Goal: Task Accomplishment & Management: Manage account settings

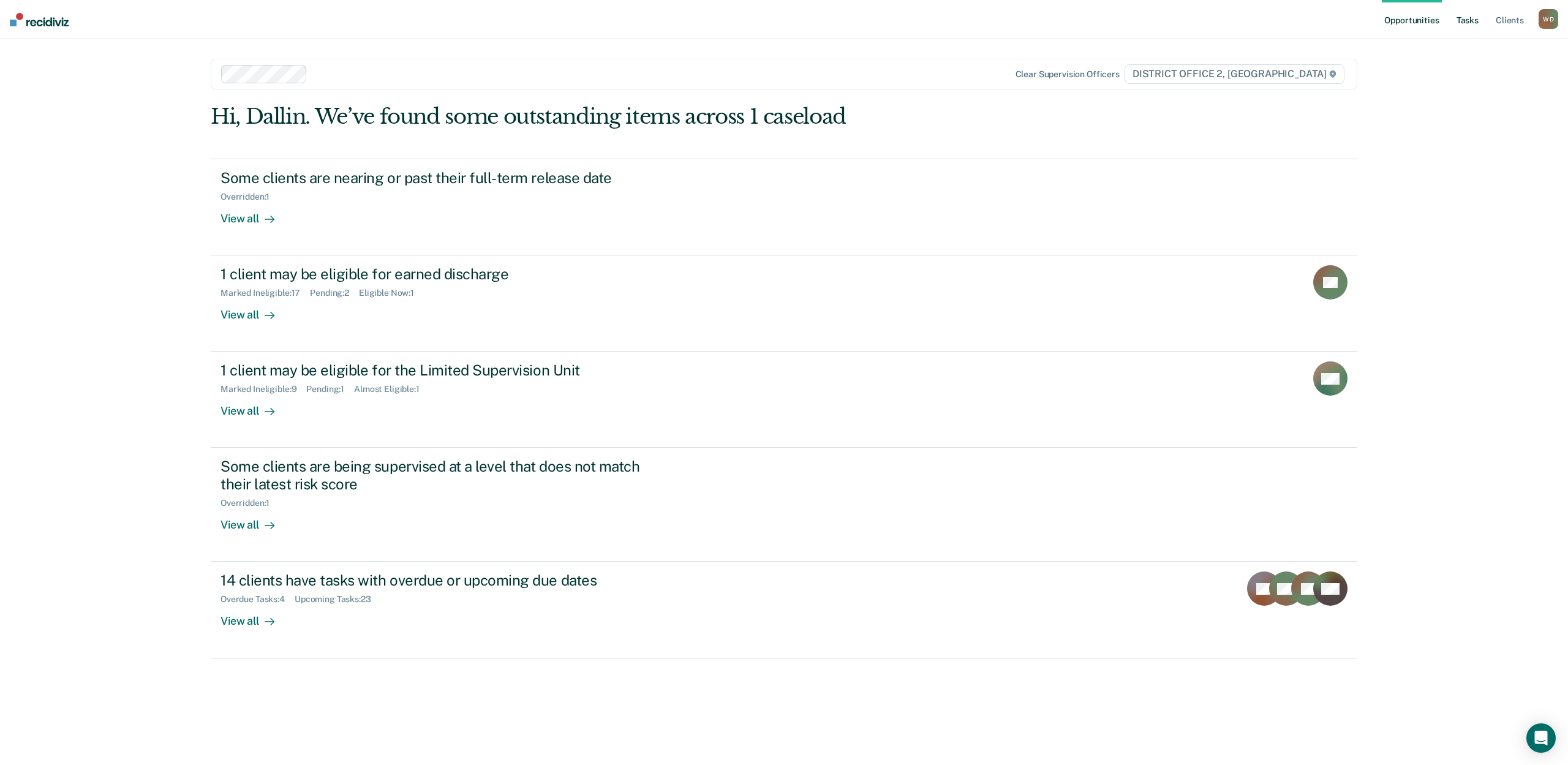
click at [1466, 23] on link "Tasks" at bounding box center [1467, 19] width 27 height 39
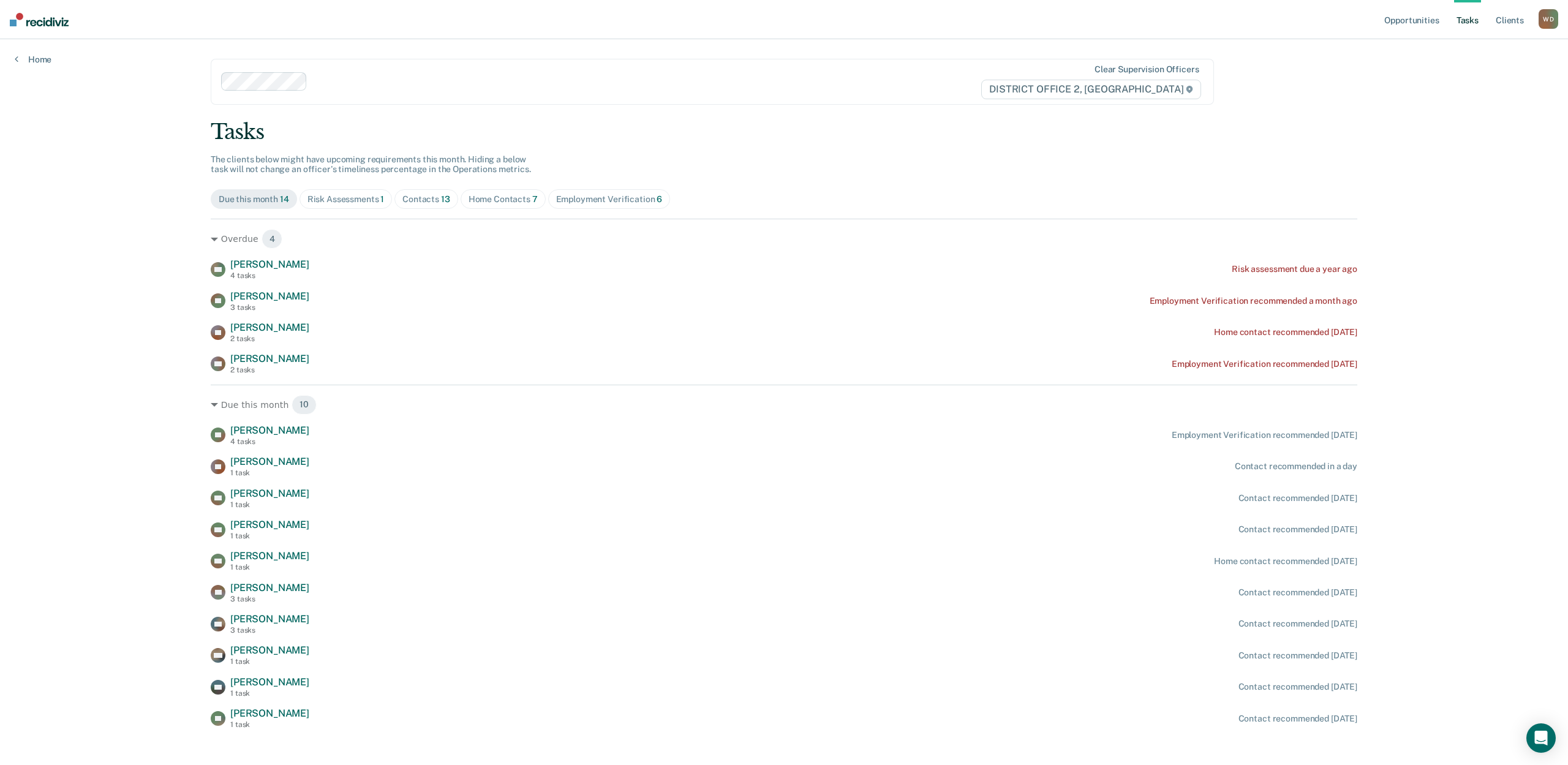
click at [512, 194] on div "Home Contacts 7" at bounding box center [503, 199] width 69 height 11
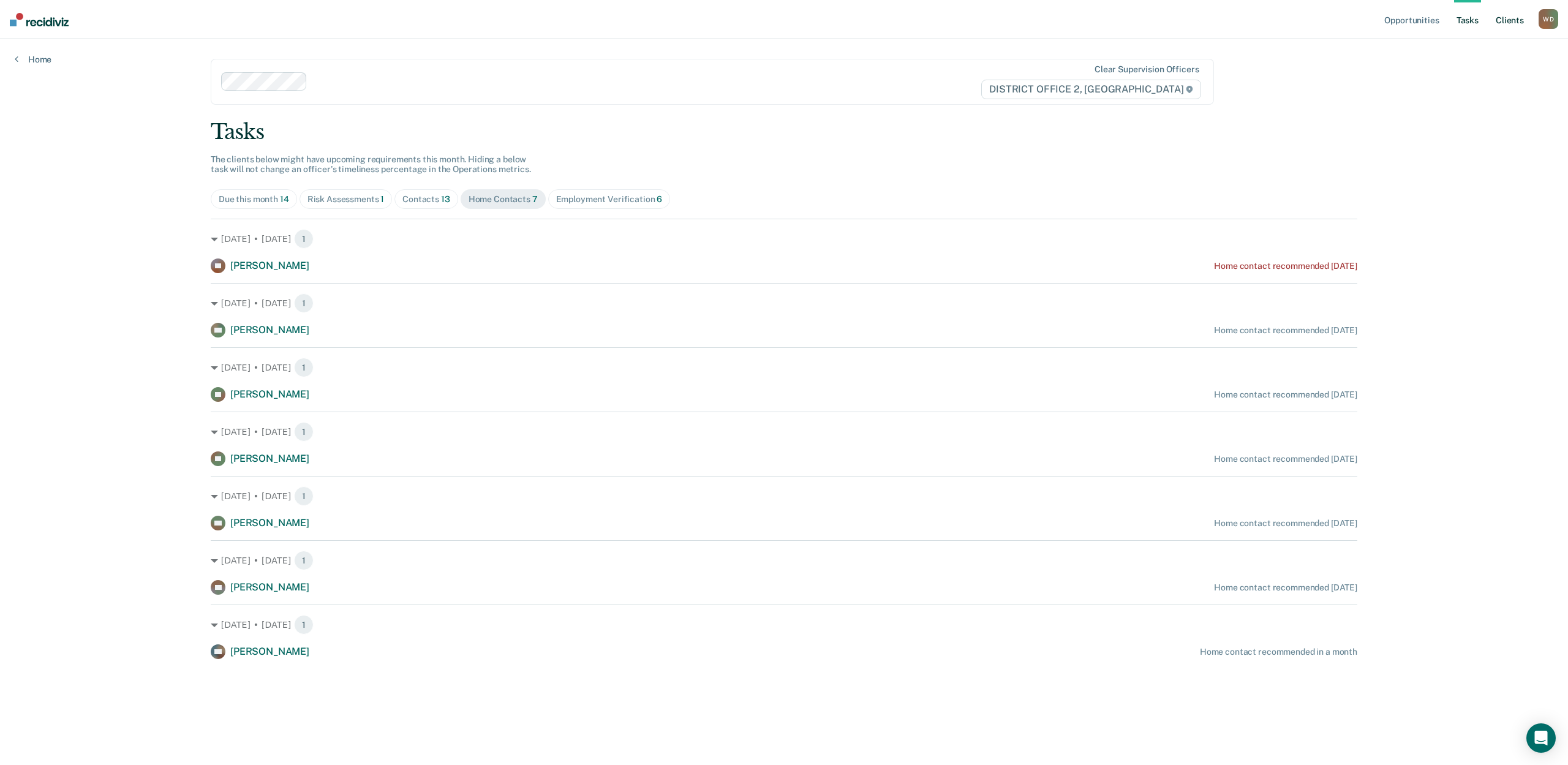
click at [1503, 23] on link "Client s" at bounding box center [1510, 19] width 33 height 39
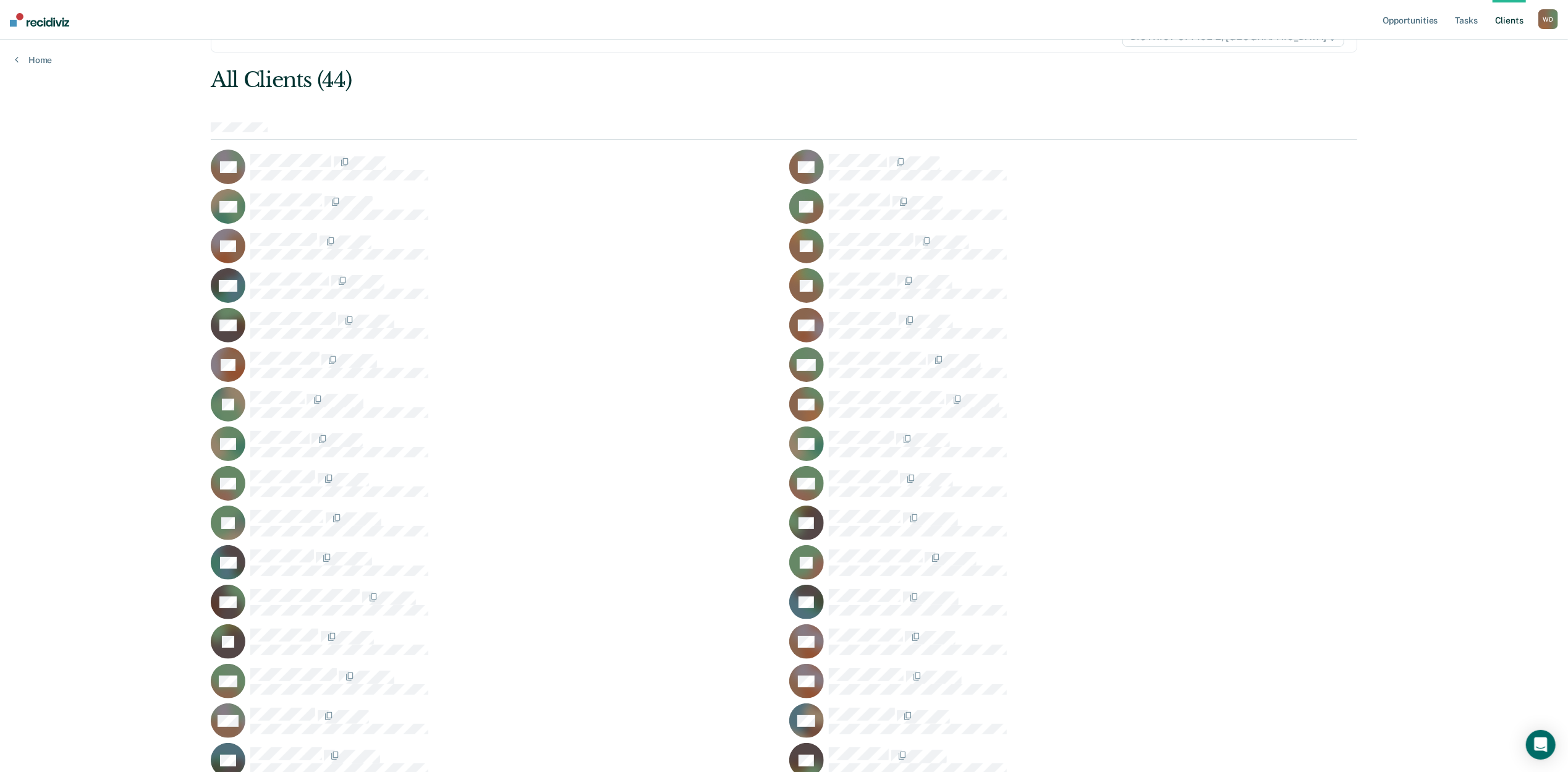
scroll to position [82, 0]
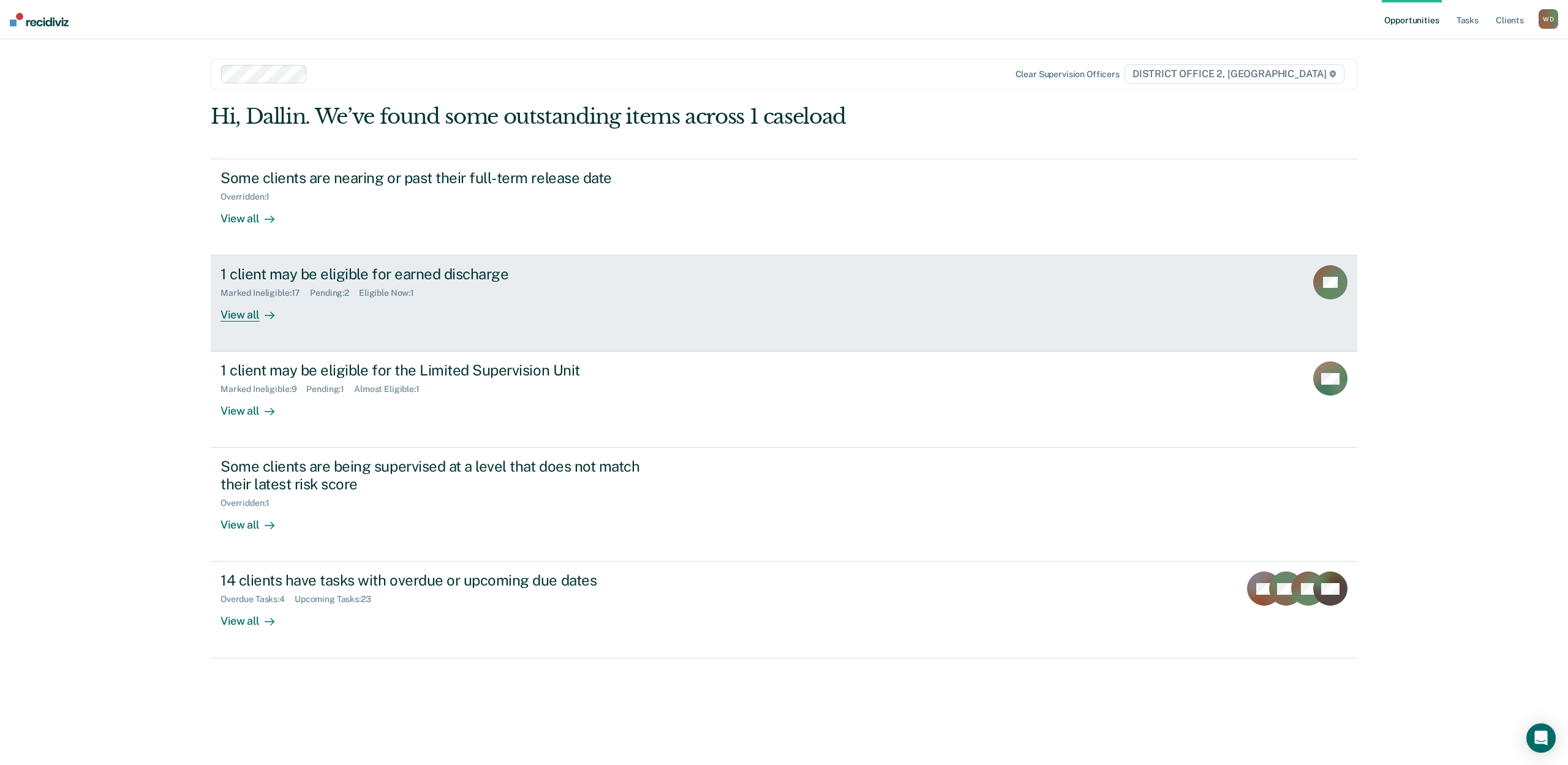
click at [250, 310] on div "View all" at bounding box center [254, 310] width 68 height 24
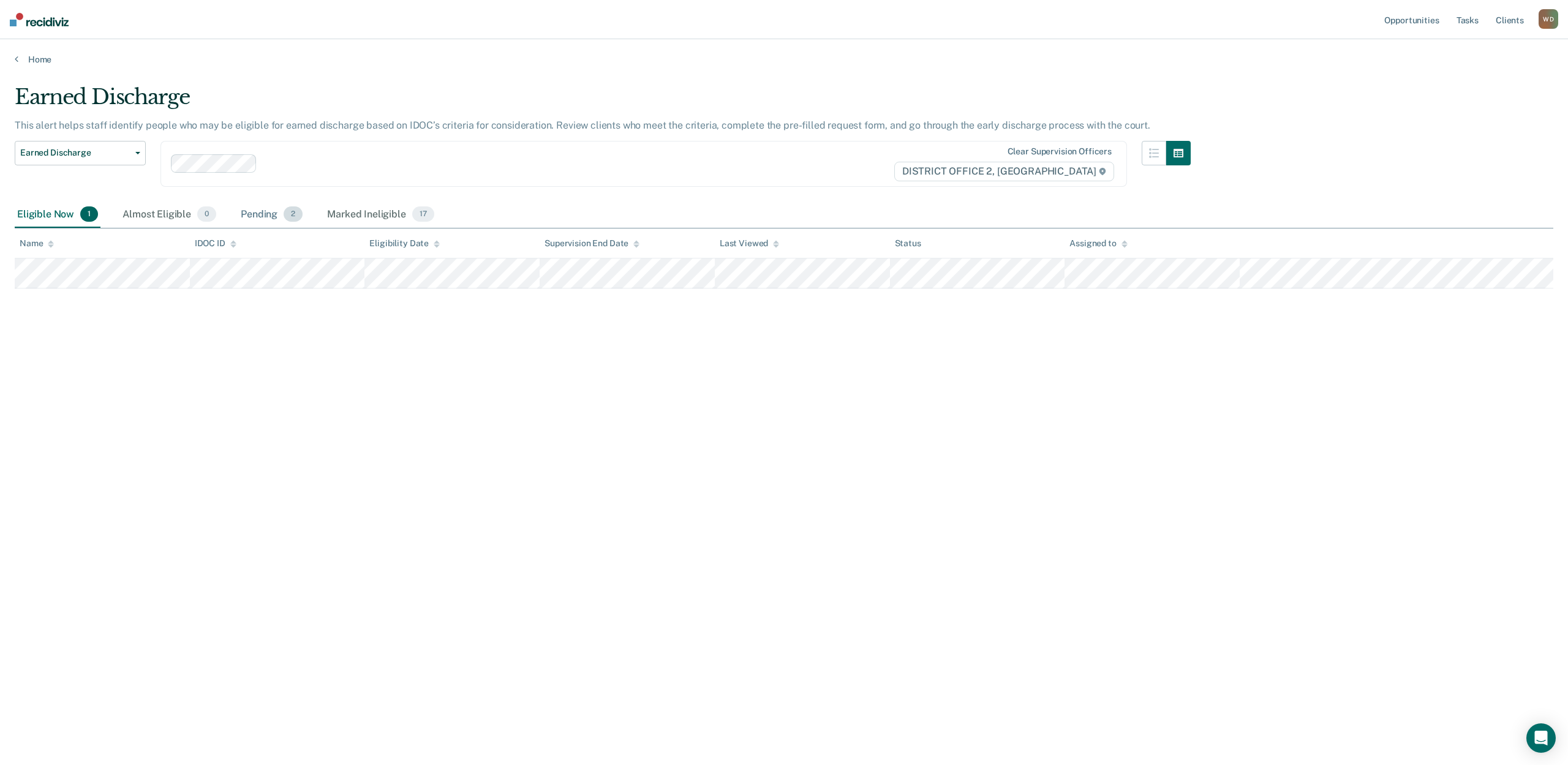
click at [260, 220] on div "Pending 2" at bounding box center [272, 215] width 67 height 27
click at [33, 59] on link "Home" at bounding box center [784, 60] width 1539 height 11
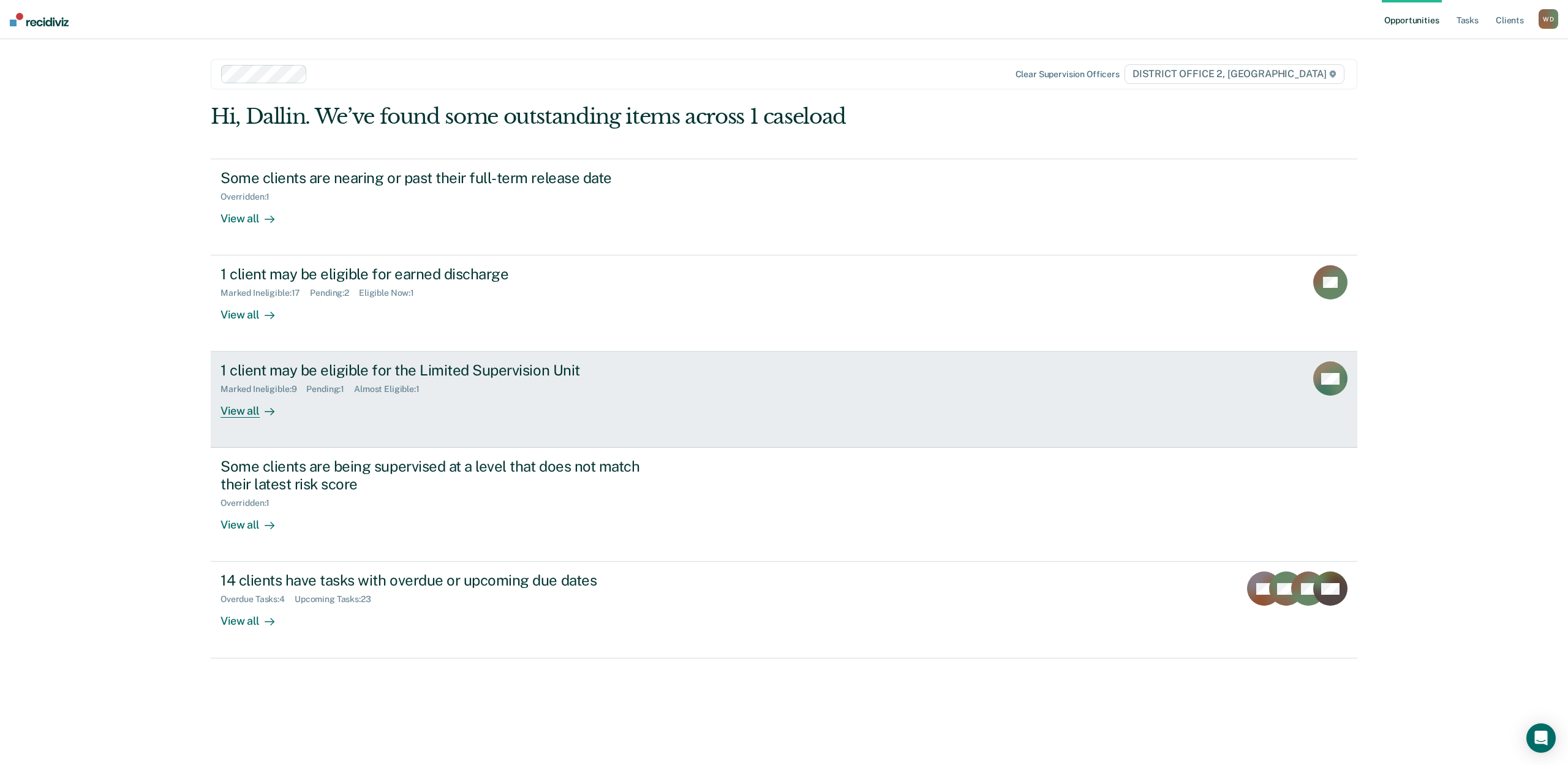
click at [250, 415] on div "View all" at bounding box center [254, 407] width 68 height 24
click at [250, 415] on div "Opportunities Tasks Client s [PERSON_NAME] [PERSON_NAME] Profile How it works L…" at bounding box center [784, 382] width 1568 height 765
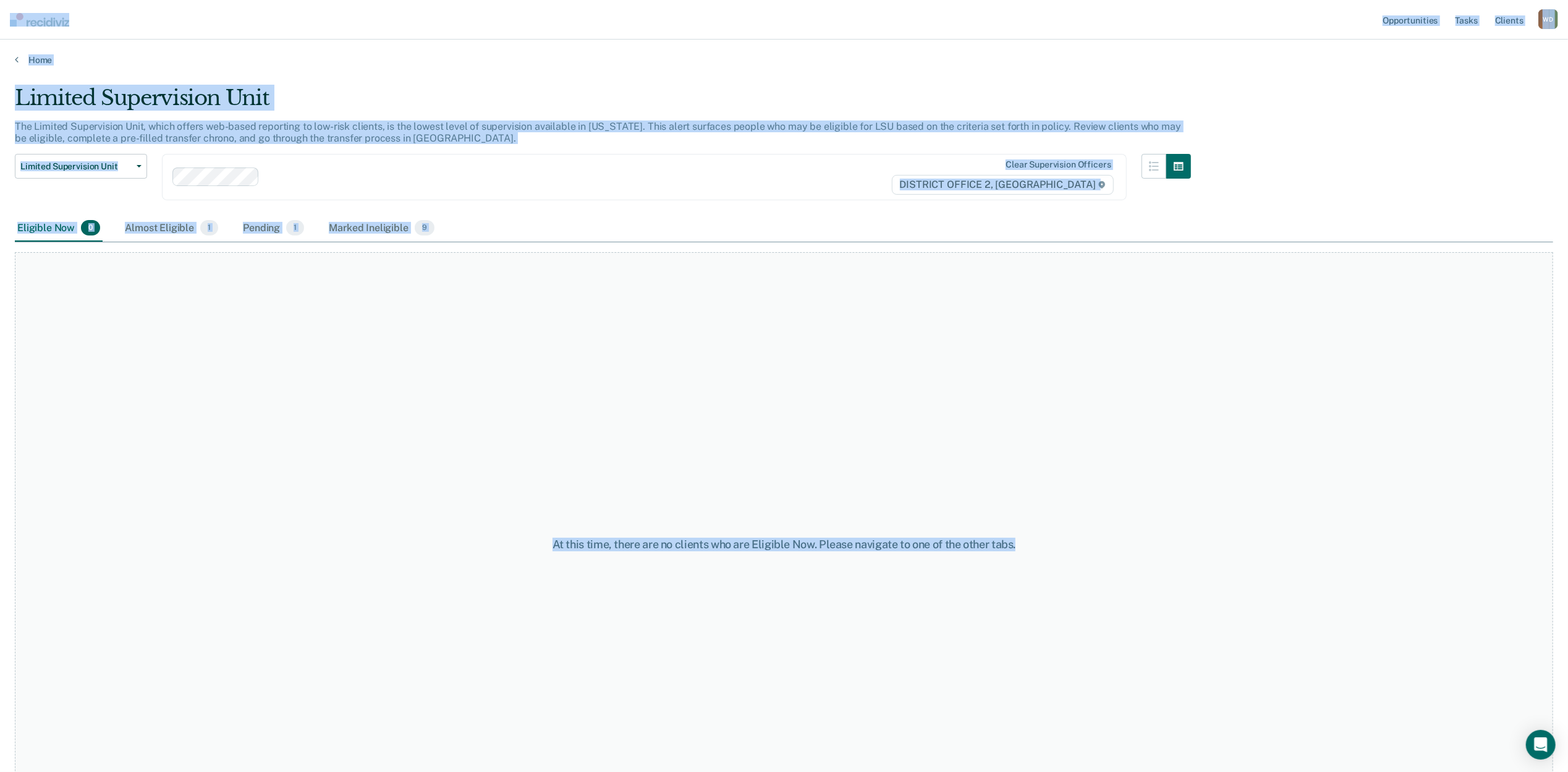
click at [359, 345] on div "At this time, there are no clients who are Eligible Now. Please navigate to one…" at bounding box center [784, 544] width 1538 height 585
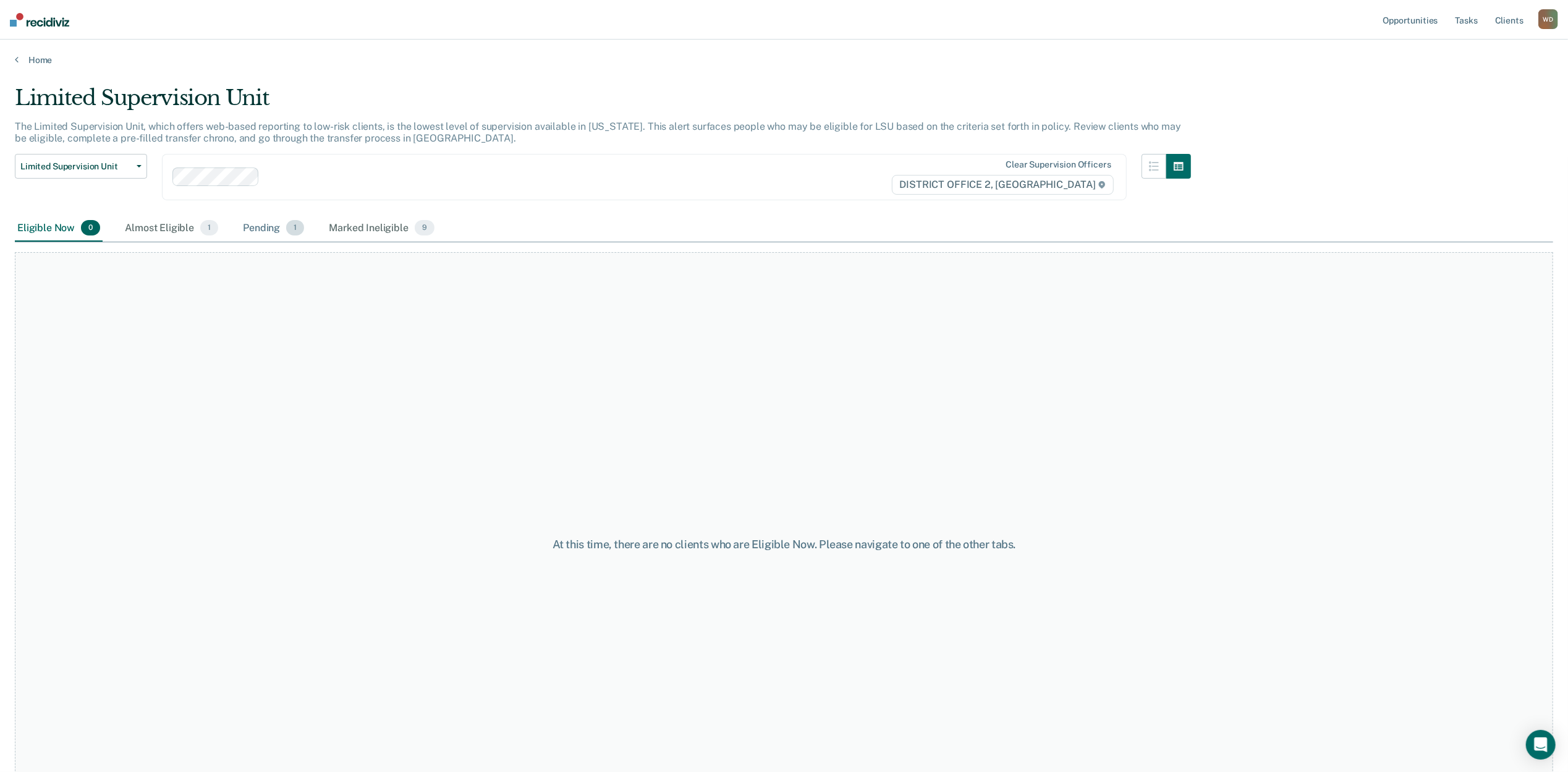
click at [258, 230] on div "Pending 1" at bounding box center [273, 229] width 66 height 27
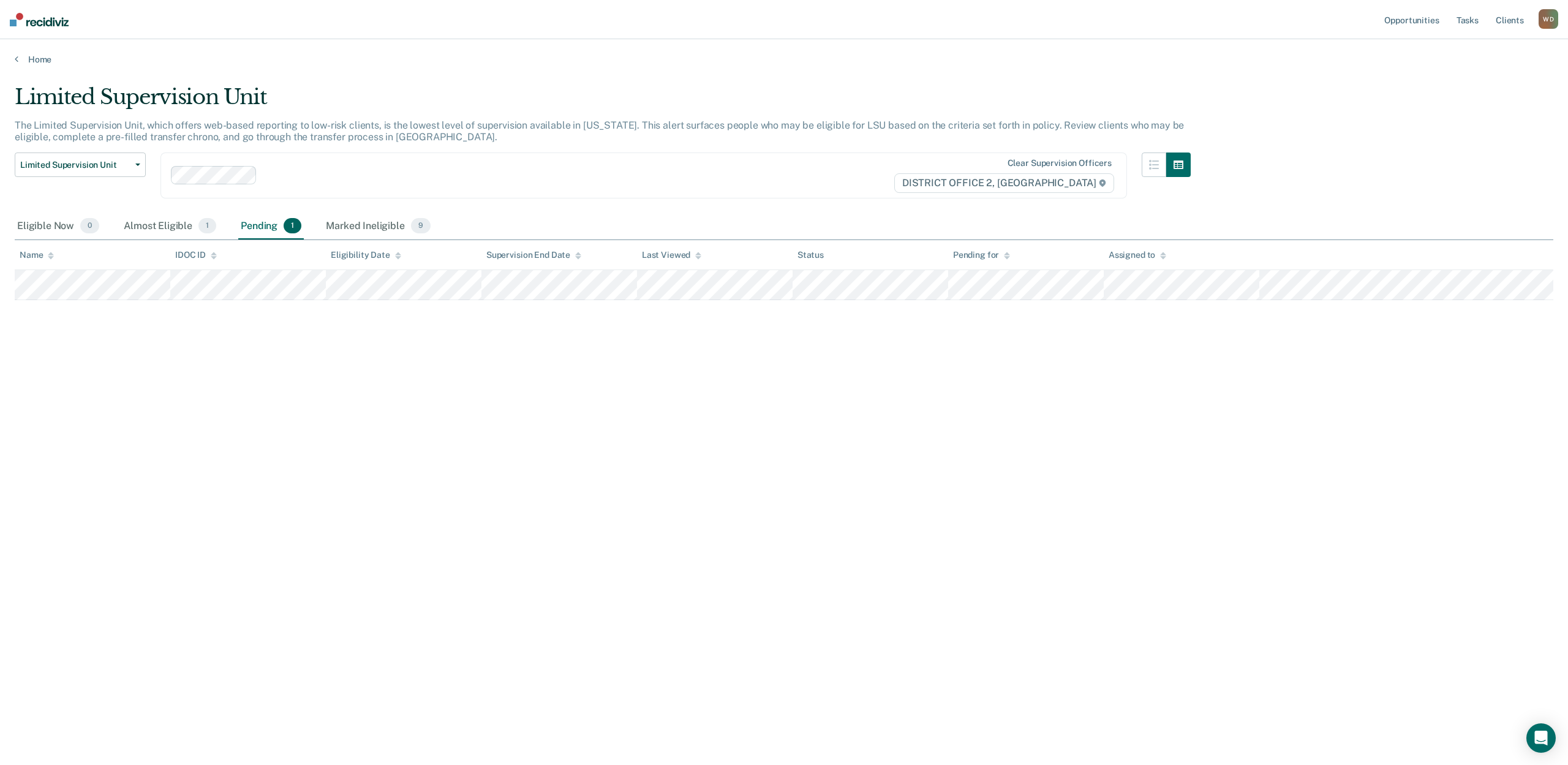
click at [312, 402] on div "Limited Supervision Unit The Limited Supervision Unit, which offers web-based r…" at bounding box center [784, 379] width 1539 height 589
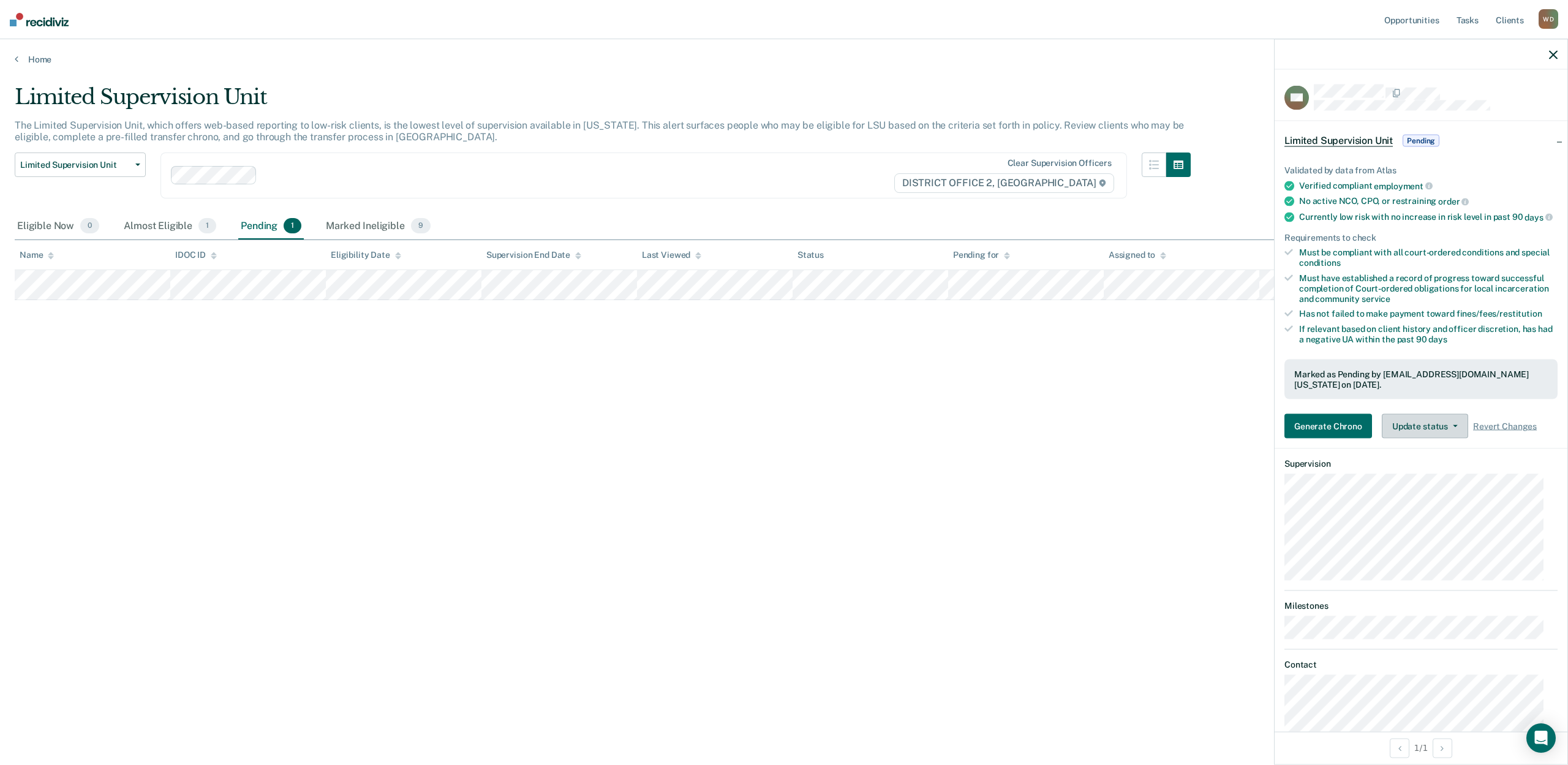
click at [1414, 427] on button "Update status" at bounding box center [1425, 426] width 87 height 24
click at [1422, 483] on button "Mark Ineligible" at bounding box center [1441, 475] width 118 height 19
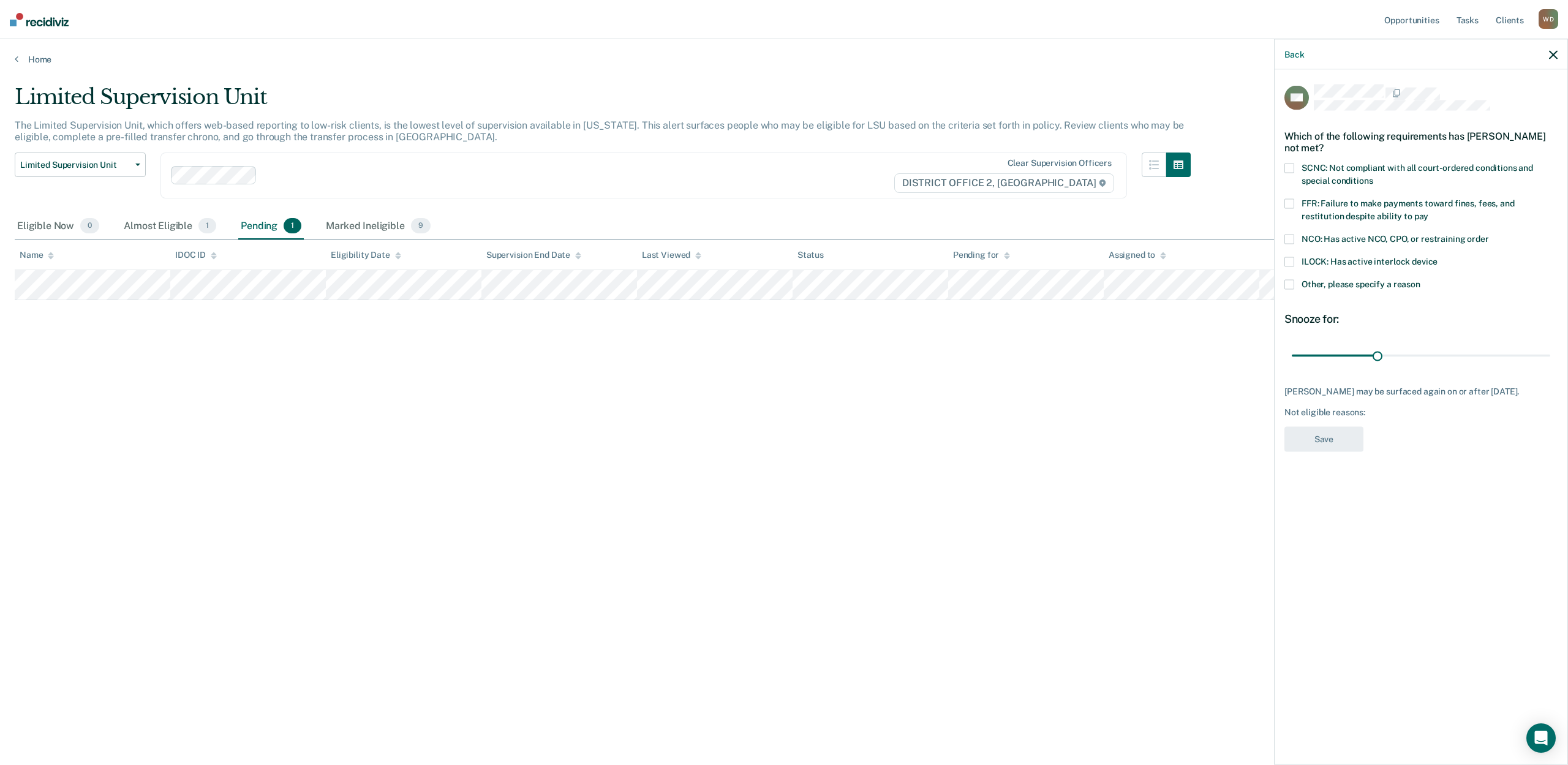
click at [1307, 263] on span "ILOCK: Has active interlock device" at bounding box center [1369, 262] width 136 height 10
drag, startPoint x: 1382, startPoint y: 354, endPoint x: 1567, endPoint y: 356, distance: 185.0
type input "90"
click at [1550, 356] on input "range" at bounding box center [1421, 356] width 259 height 21
click at [1336, 441] on button "Save" at bounding box center [1324, 439] width 79 height 25
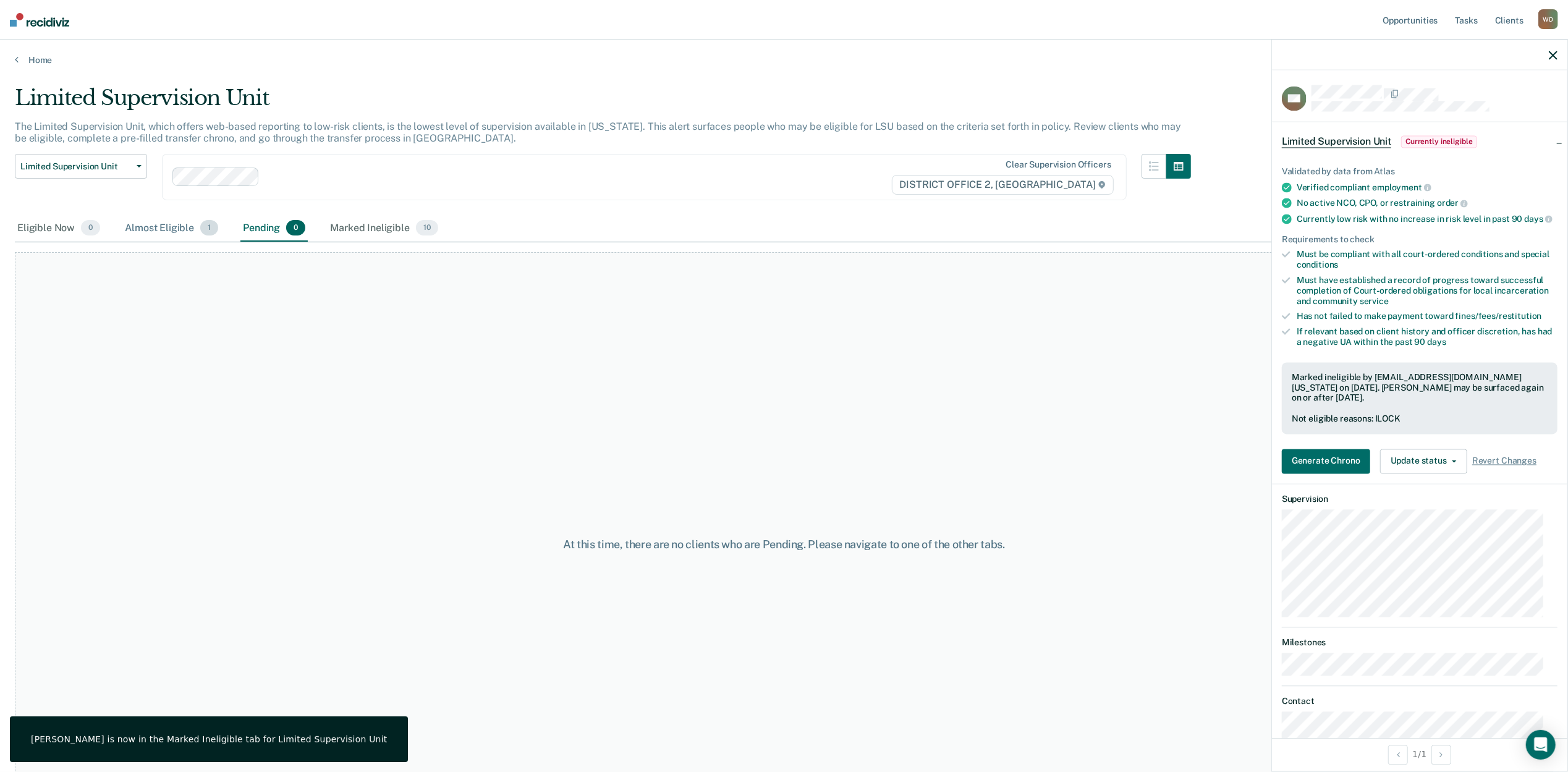
click at [153, 226] on div "Almost Eligible 1" at bounding box center [171, 229] width 98 height 27
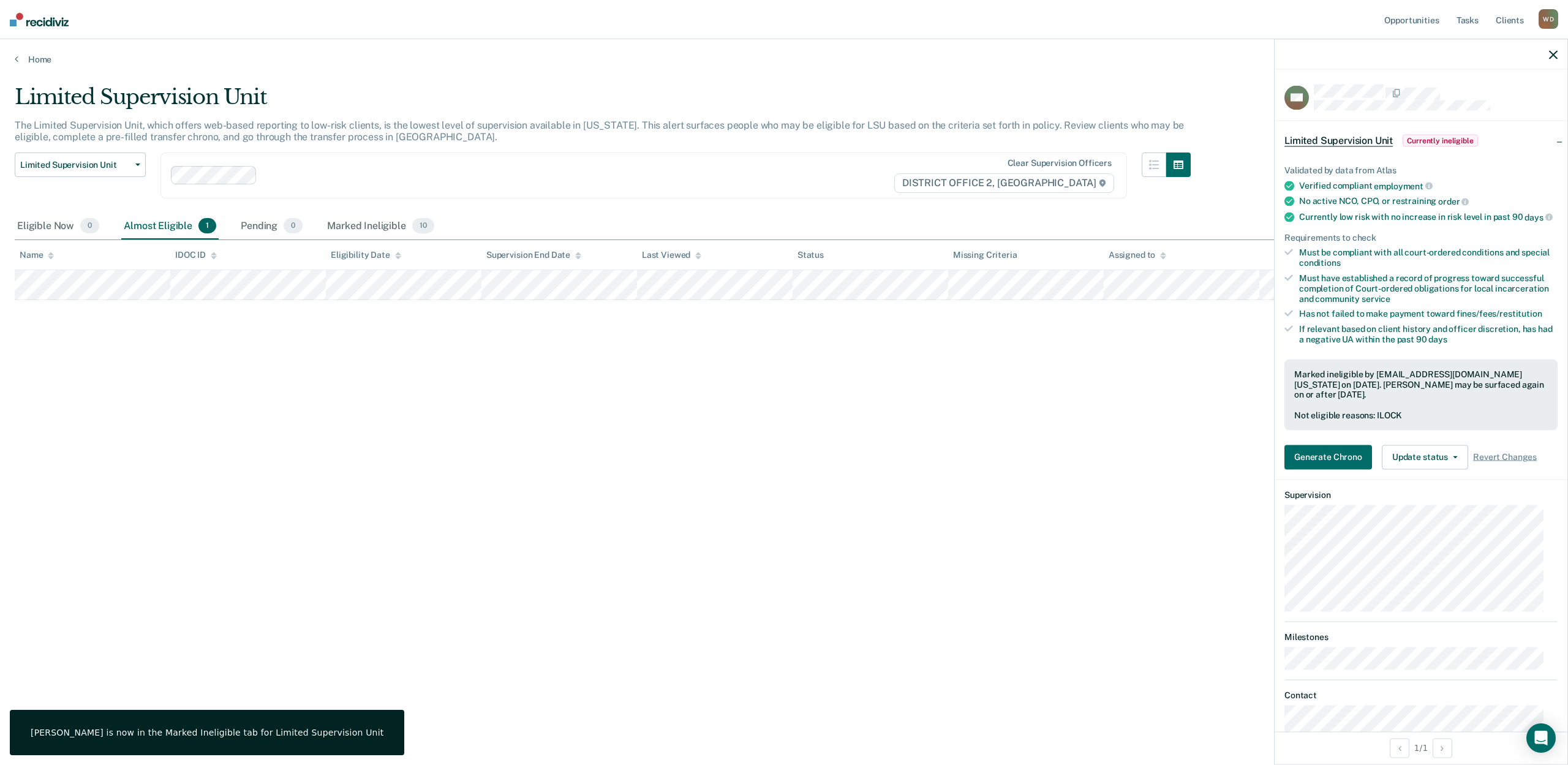
click at [336, 447] on div "Limited Supervision Unit The Limited Supervision Unit, which offers web-based r…" at bounding box center [784, 379] width 1539 height 589
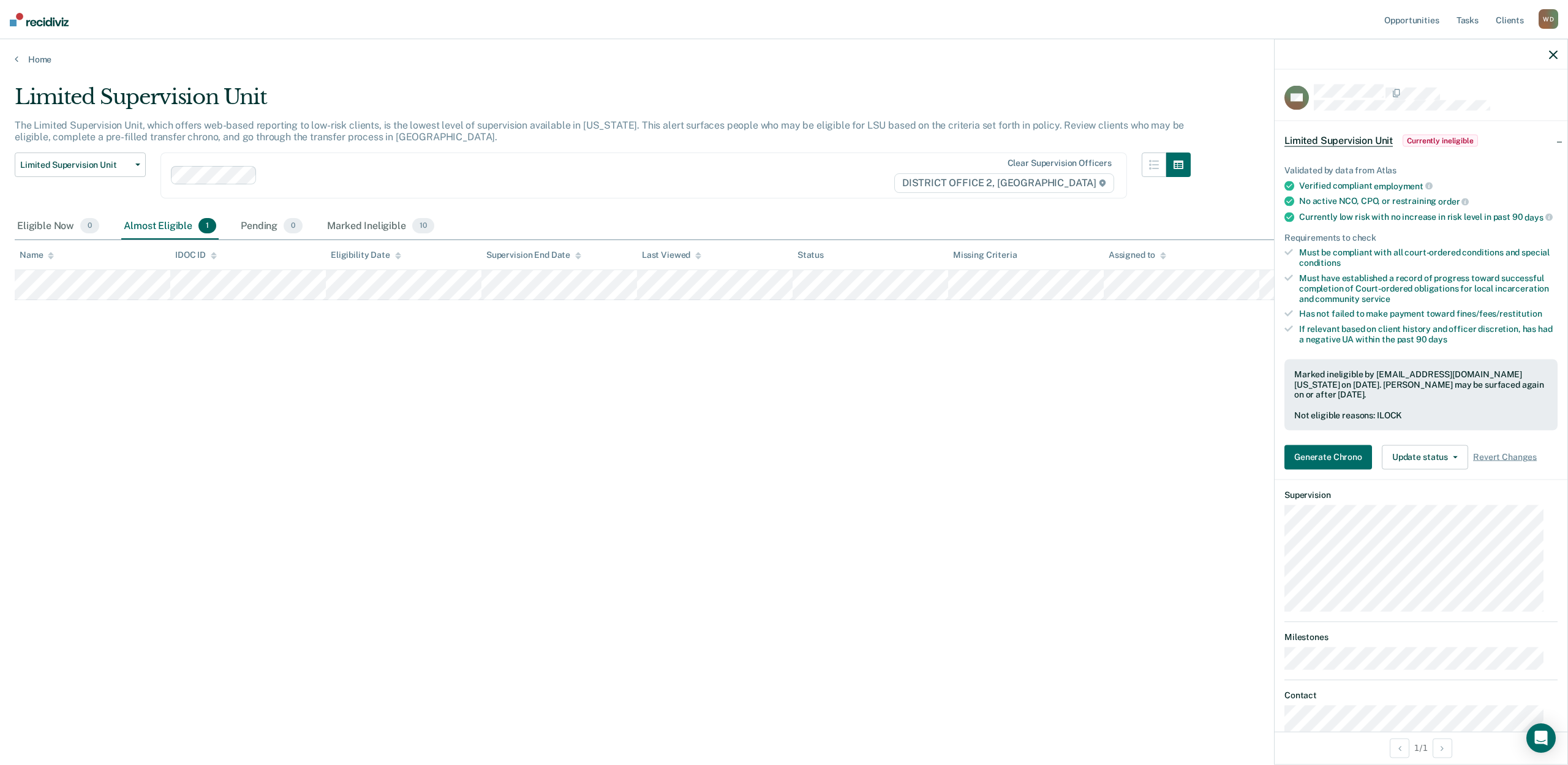
click at [1552, 51] on icon "button" at bounding box center [1554, 55] width 9 height 9
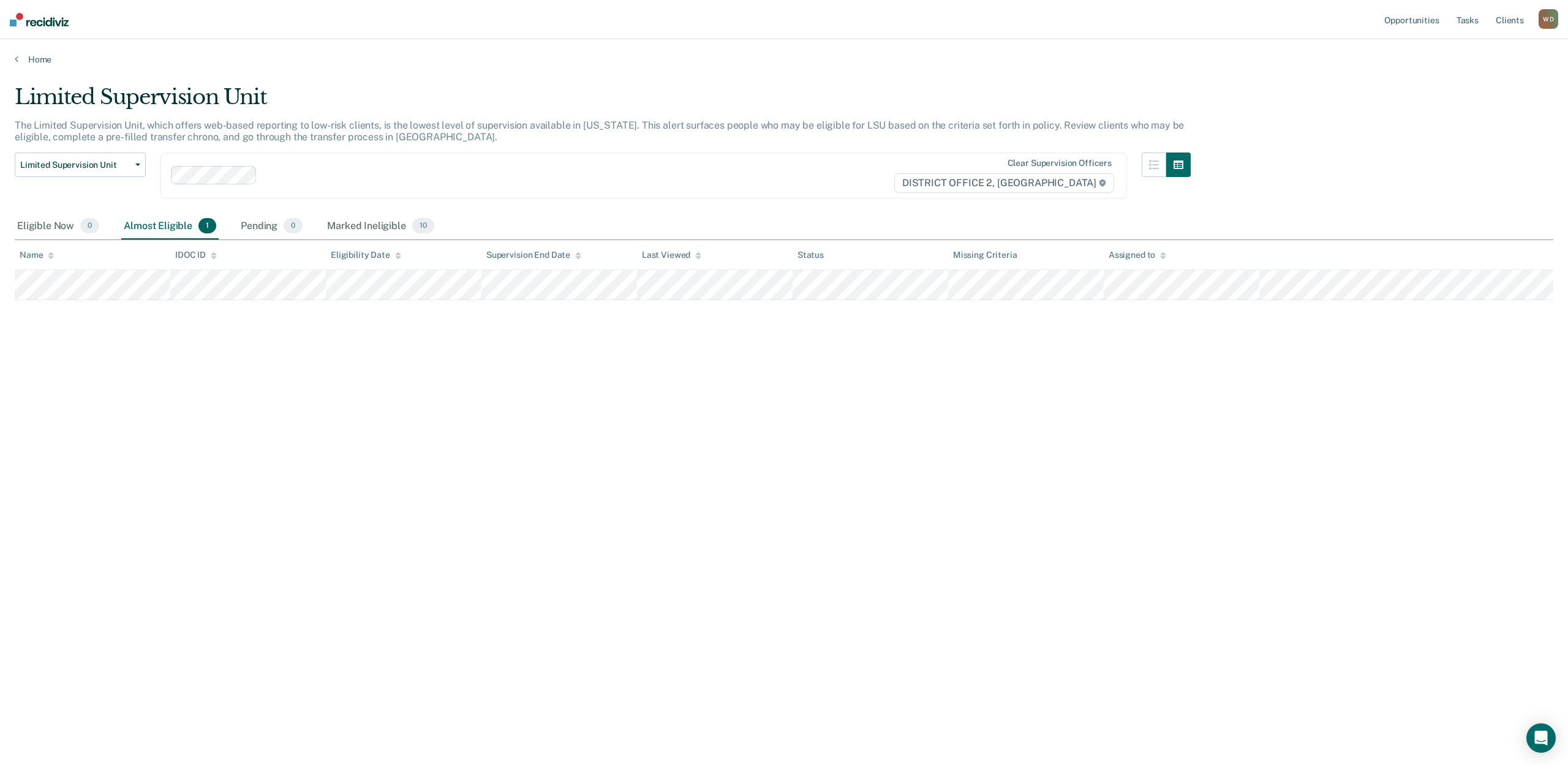
click at [35, 18] on img at bounding box center [40, 19] width 59 height 13
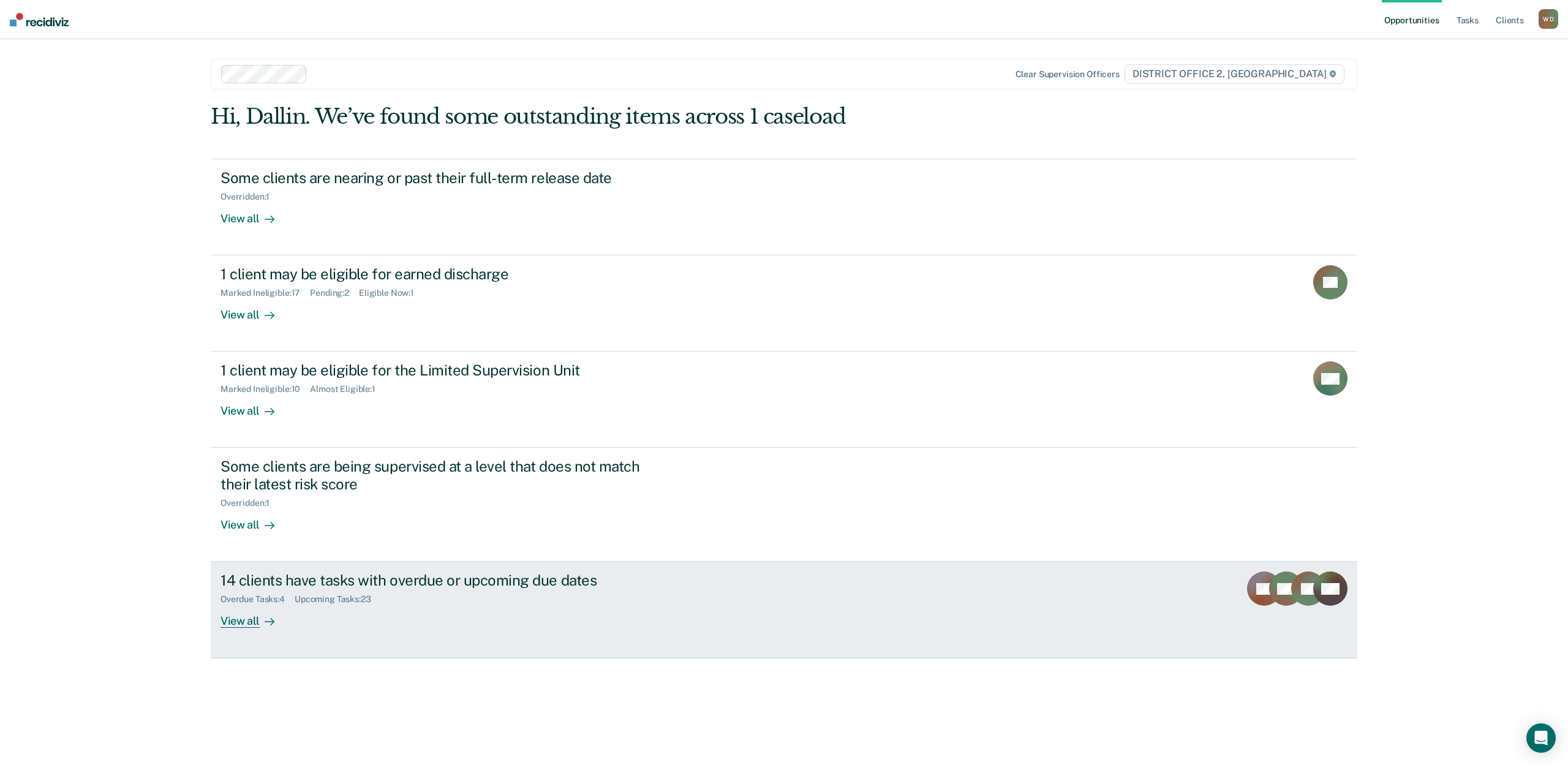
click at [223, 619] on div "View all" at bounding box center [254, 617] width 68 height 24
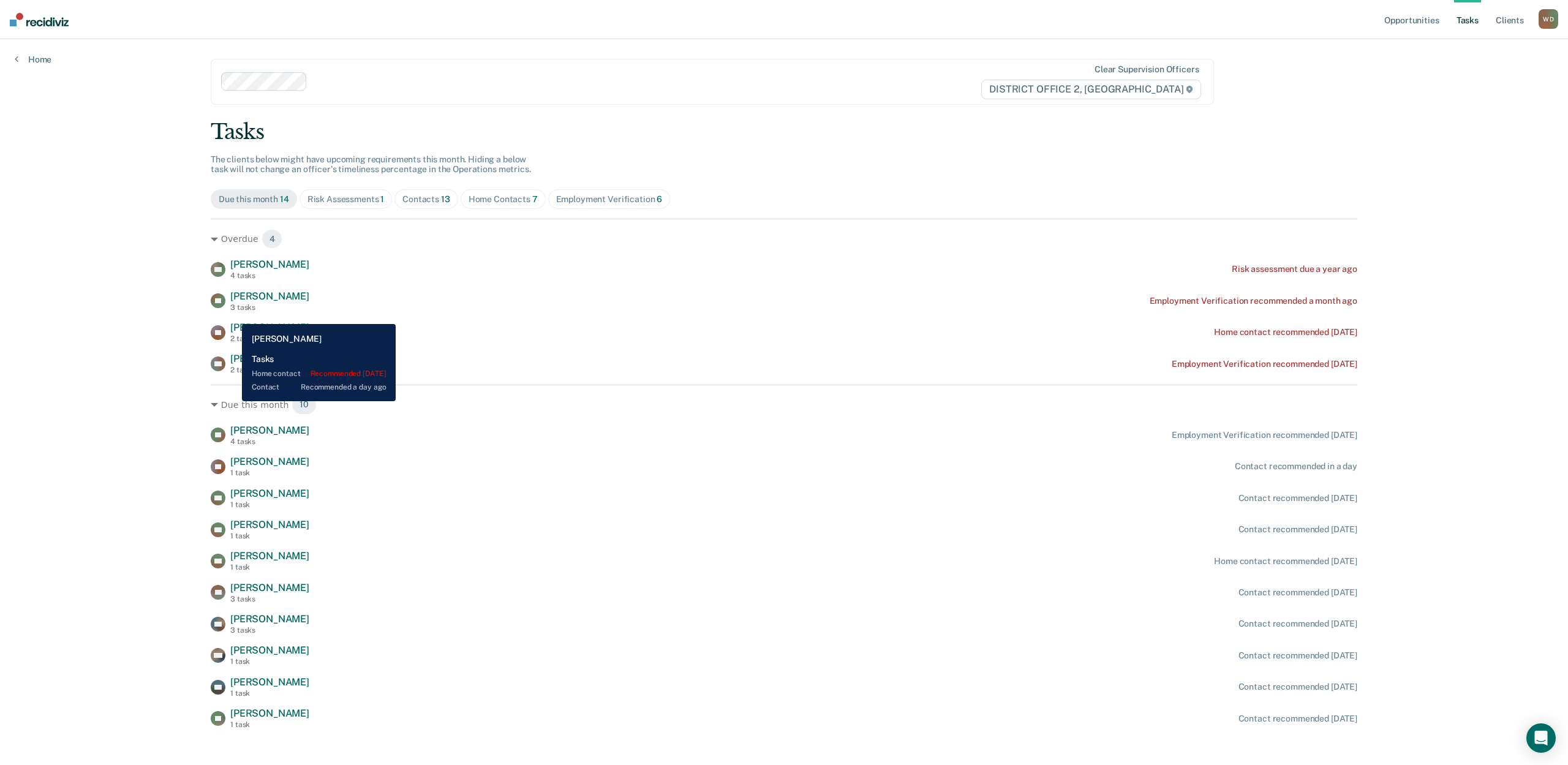
click at [233, 322] on span "[PERSON_NAME]" at bounding box center [270, 328] width 79 height 12
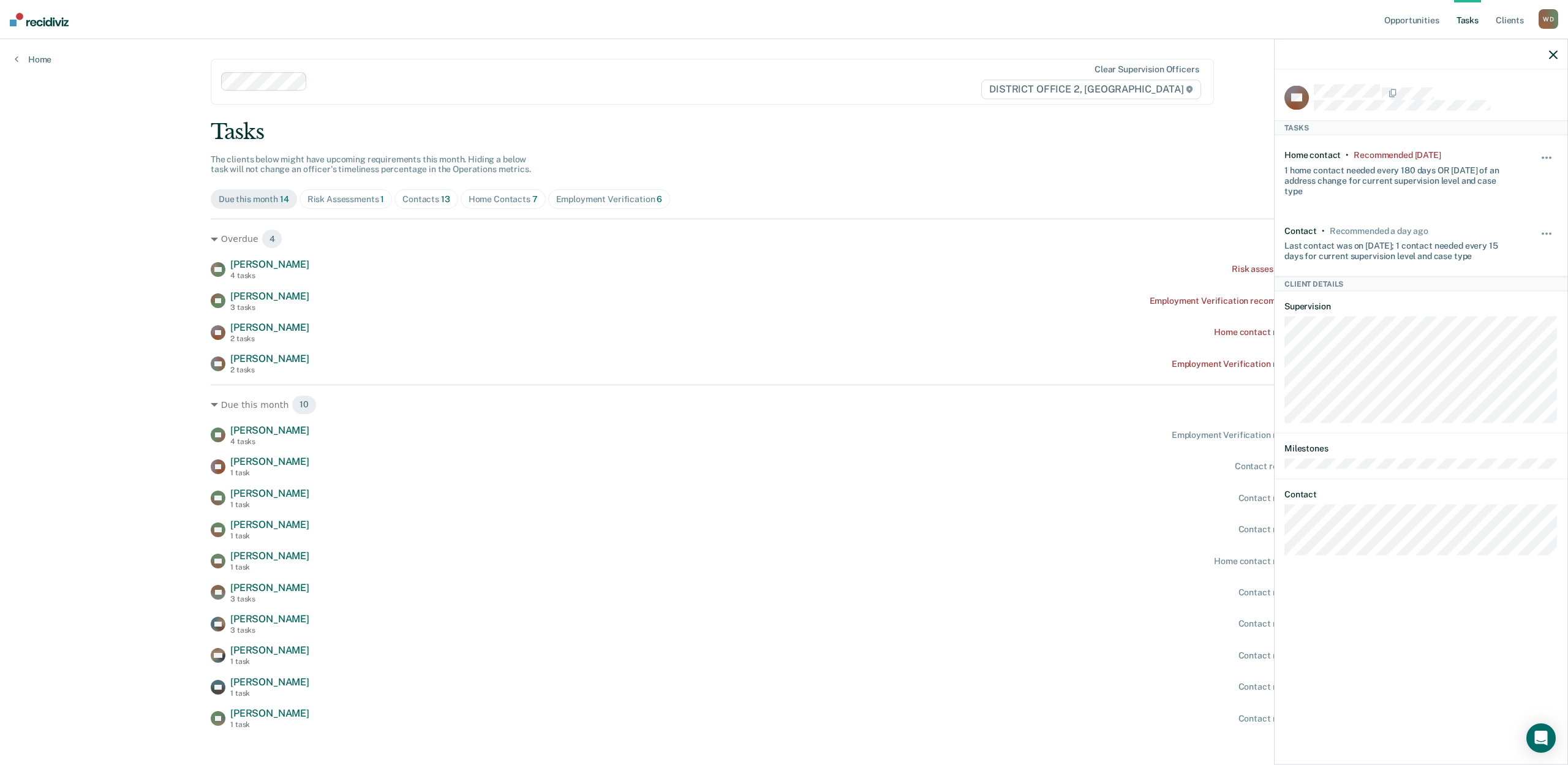
click at [114, 336] on div "Opportunities Tasks Client s [PERSON_NAME] [PERSON_NAME] Profile How it works L…" at bounding box center [784, 389] width 1568 height 779
click at [1556, 54] on icon "button" at bounding box center [1554, 55] width 9 height 9
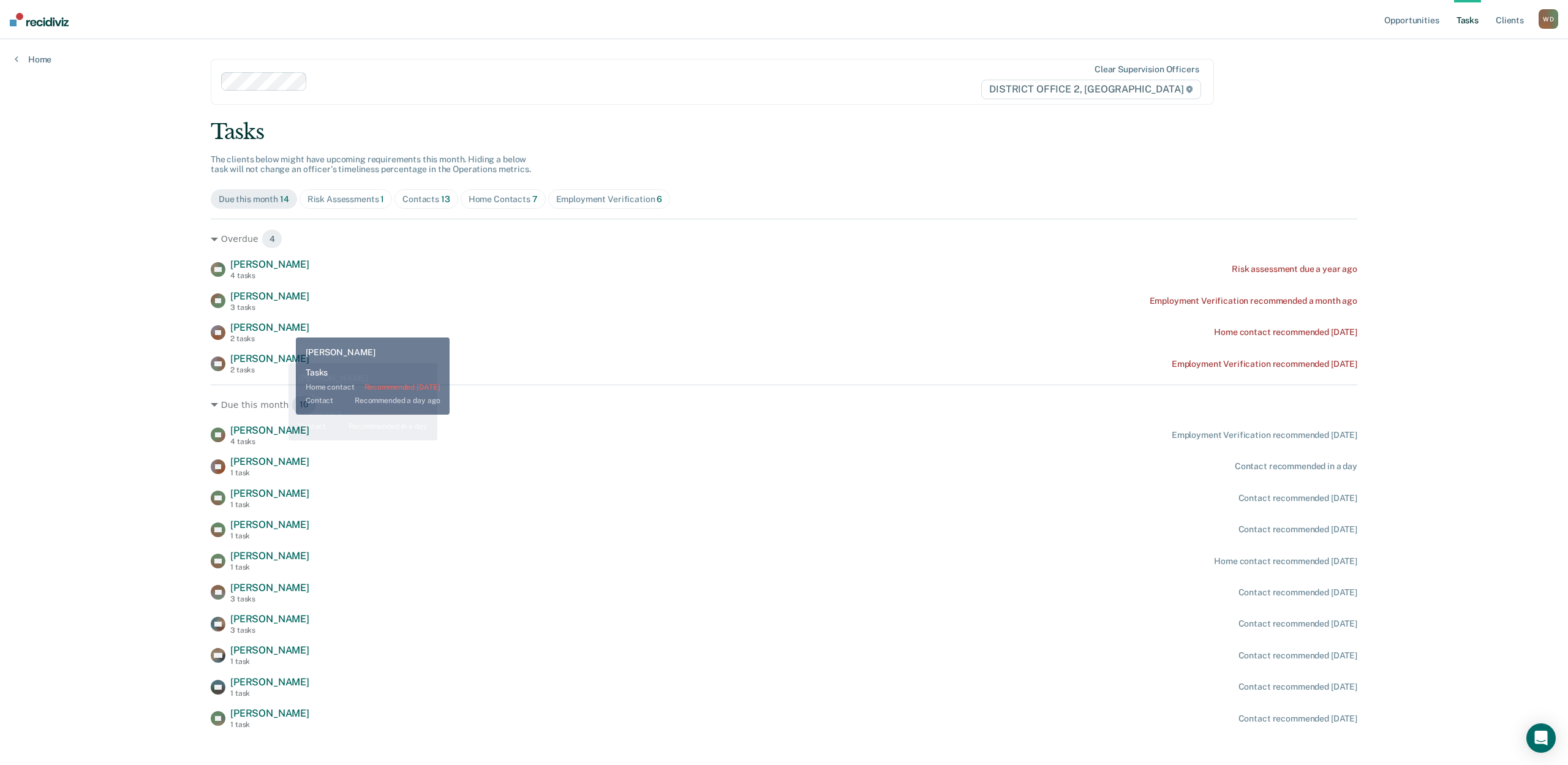
click at [292, 337] on div "AS [PERSON_NAME] 4 tasks Risk assessment due a year ago ES [PERSON_NAME] 3 task…" at bounding box center [784, 316] width 1146 height 116
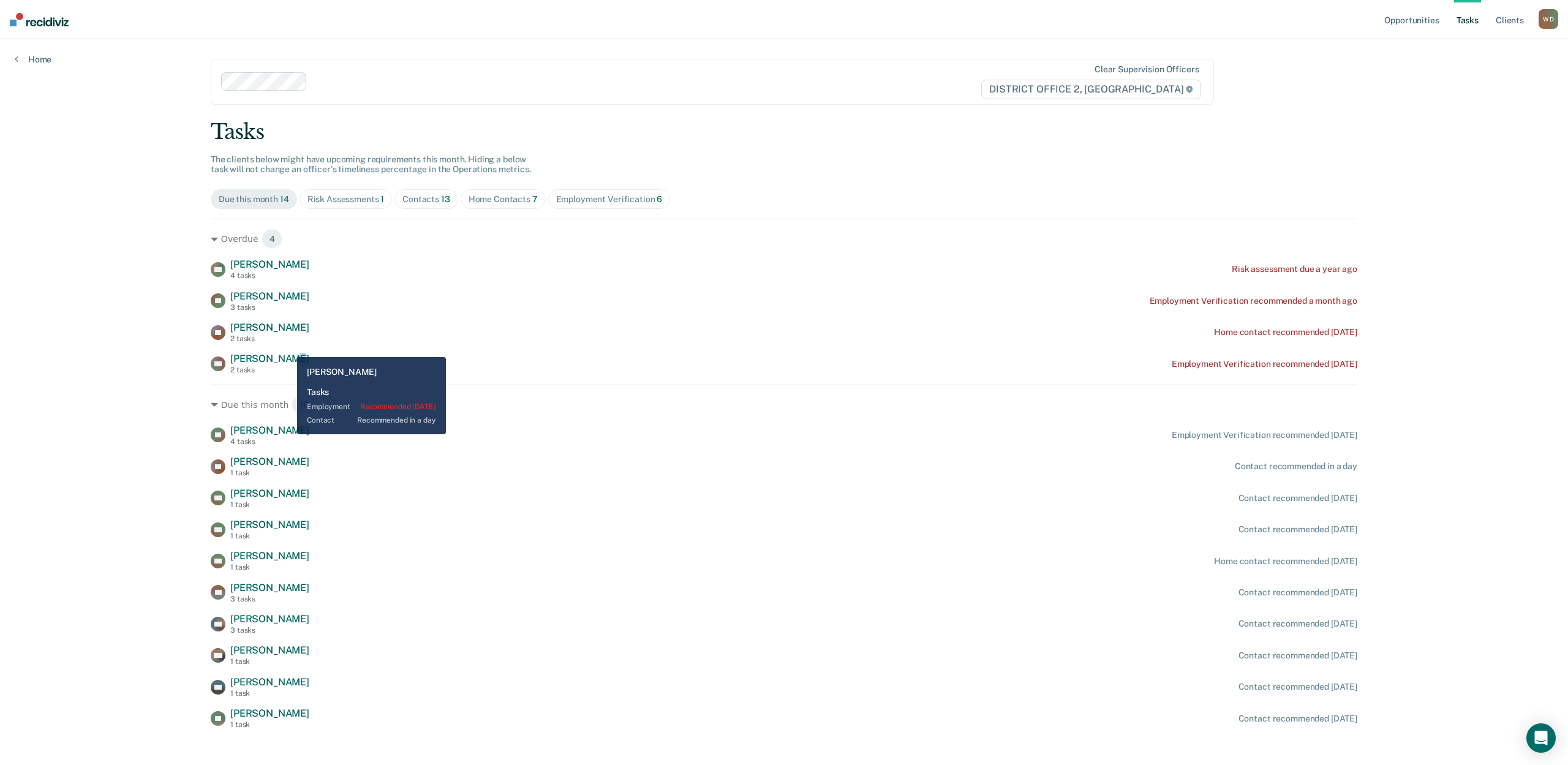
click at [284, 353] on span "[PERSON_NAME]" at bounding box center [270, 358] width 79 height 12
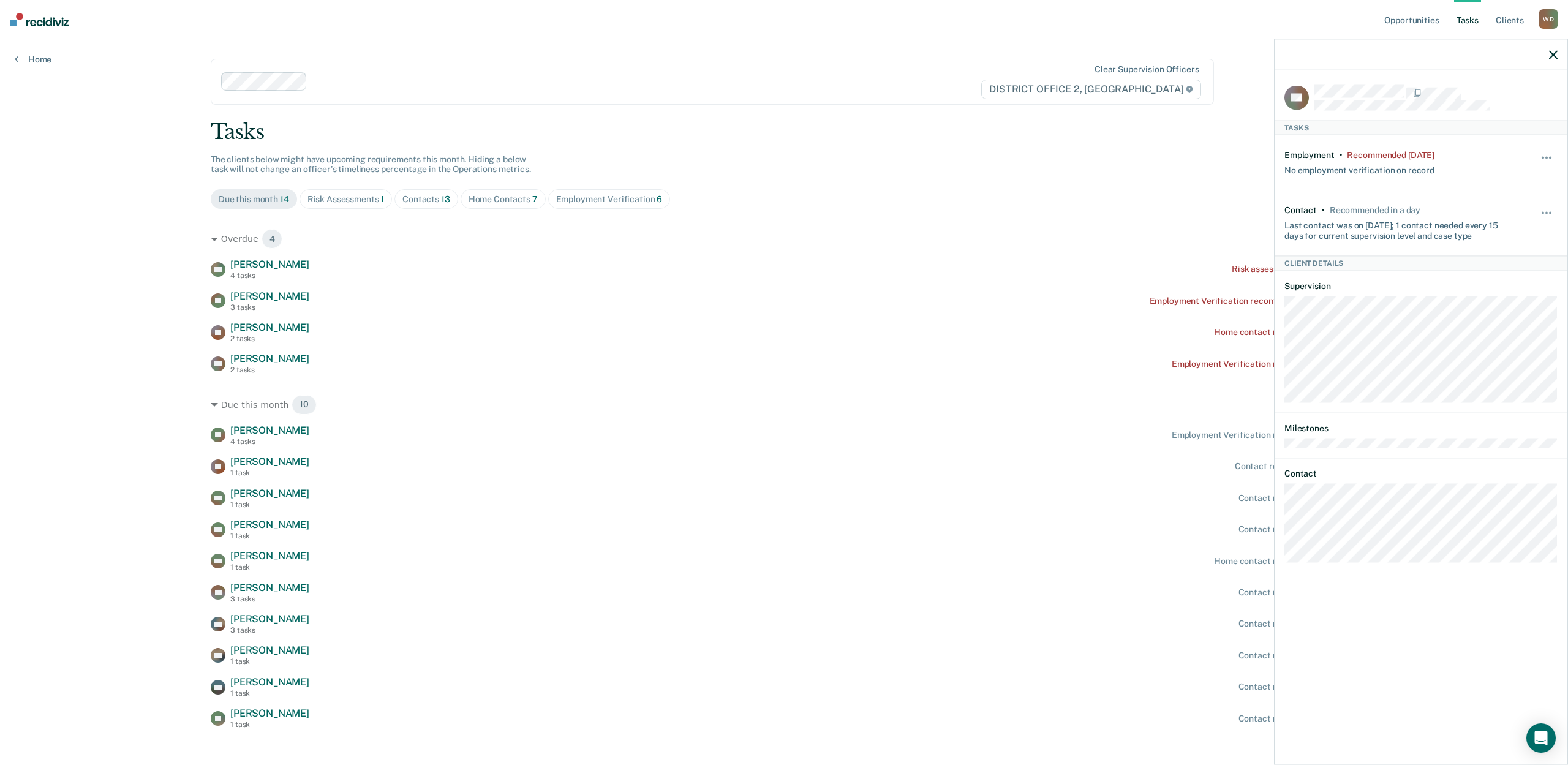
click at [18, 354] on div "Opportunities Tasks Client s [PERSON_NAME] [PERSON_NAME] Profile How it works L…" at bounding box center [784, 389] width 1568 height 779
click at [1557, 56] on div at bounding box center [1421, 54] width 293 height 31
click at [1550, 55] on icon "button" at bounding box center [1554, 55] width 9 height 9
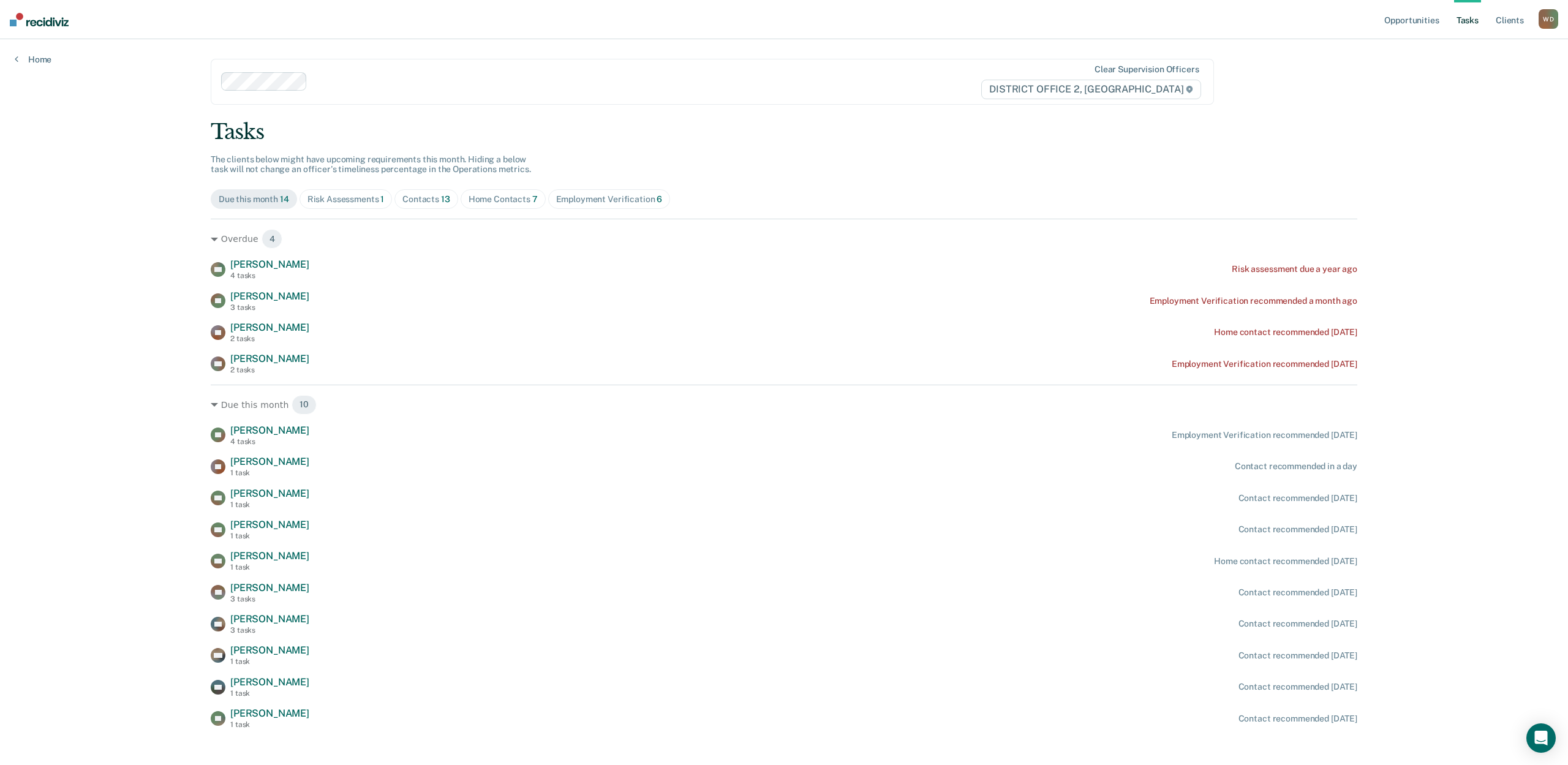
click at [520, 194] on div "Home Contacts 7" at bounding box center [503, 199] width 69 height 11
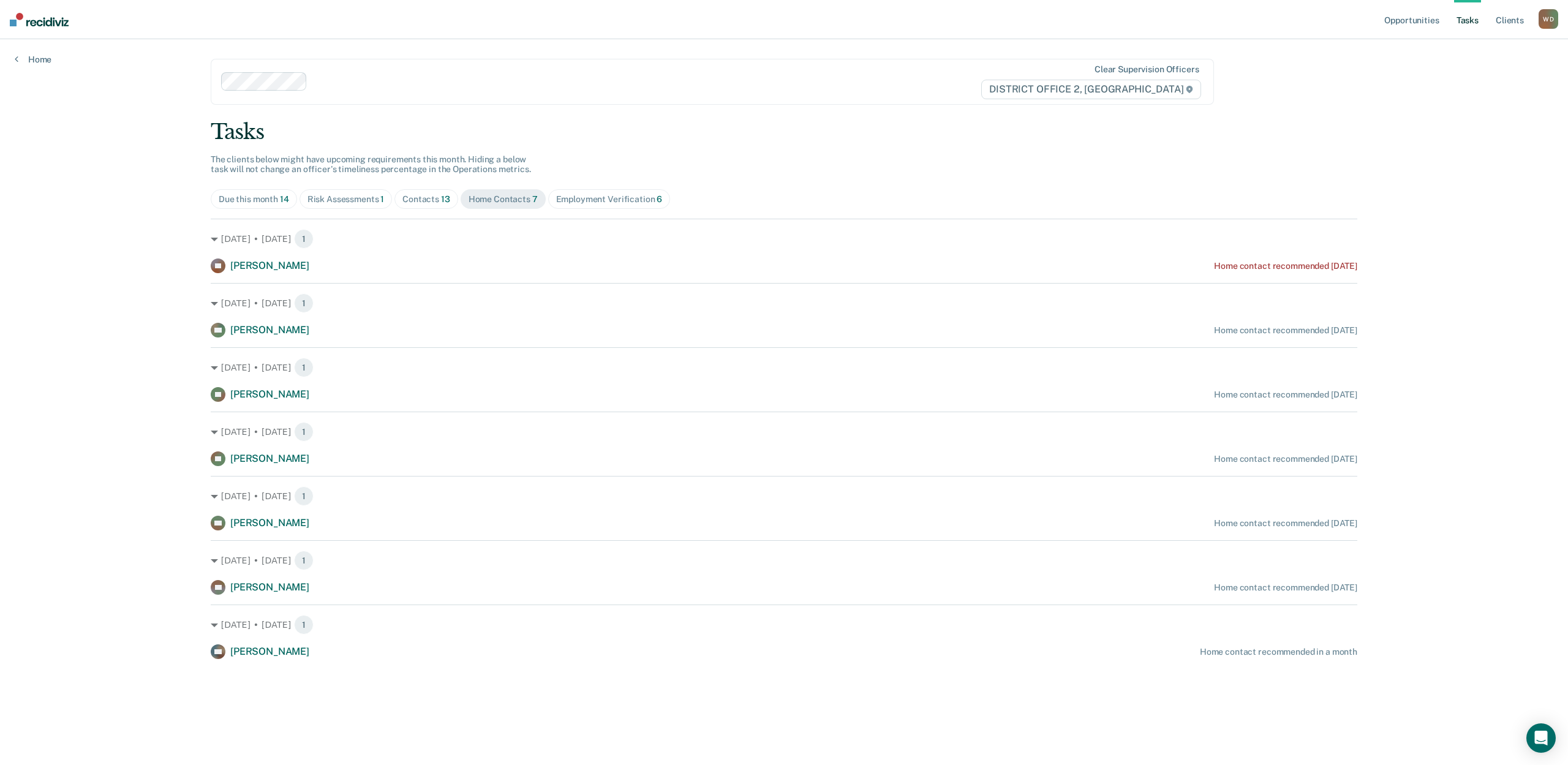
click at [586, 190] on span "Employment Verification 6" at bounding box center [609, 199] width 122 height 19
click at [581, 194] on div "Employment Verification 6" at bounding box center [609, 199] width 107 height 11
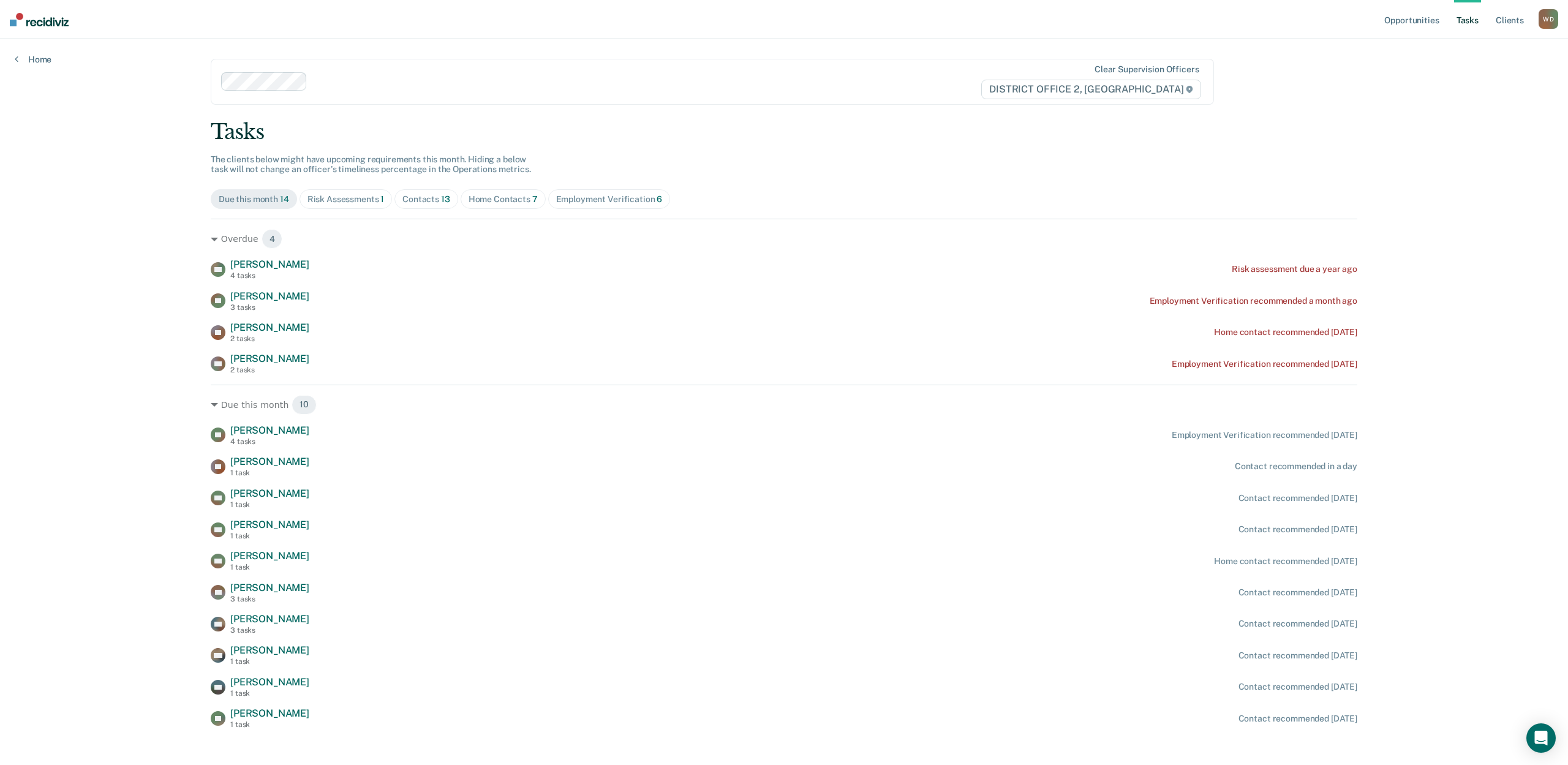
click at [356, 194] on div "Risk Assessments 1" at bounding box center [346, 199] width 77 height 11
click at [355, 194] on div "Risk Assessments 1" at bounding box center [346, 199] width 77 height 11
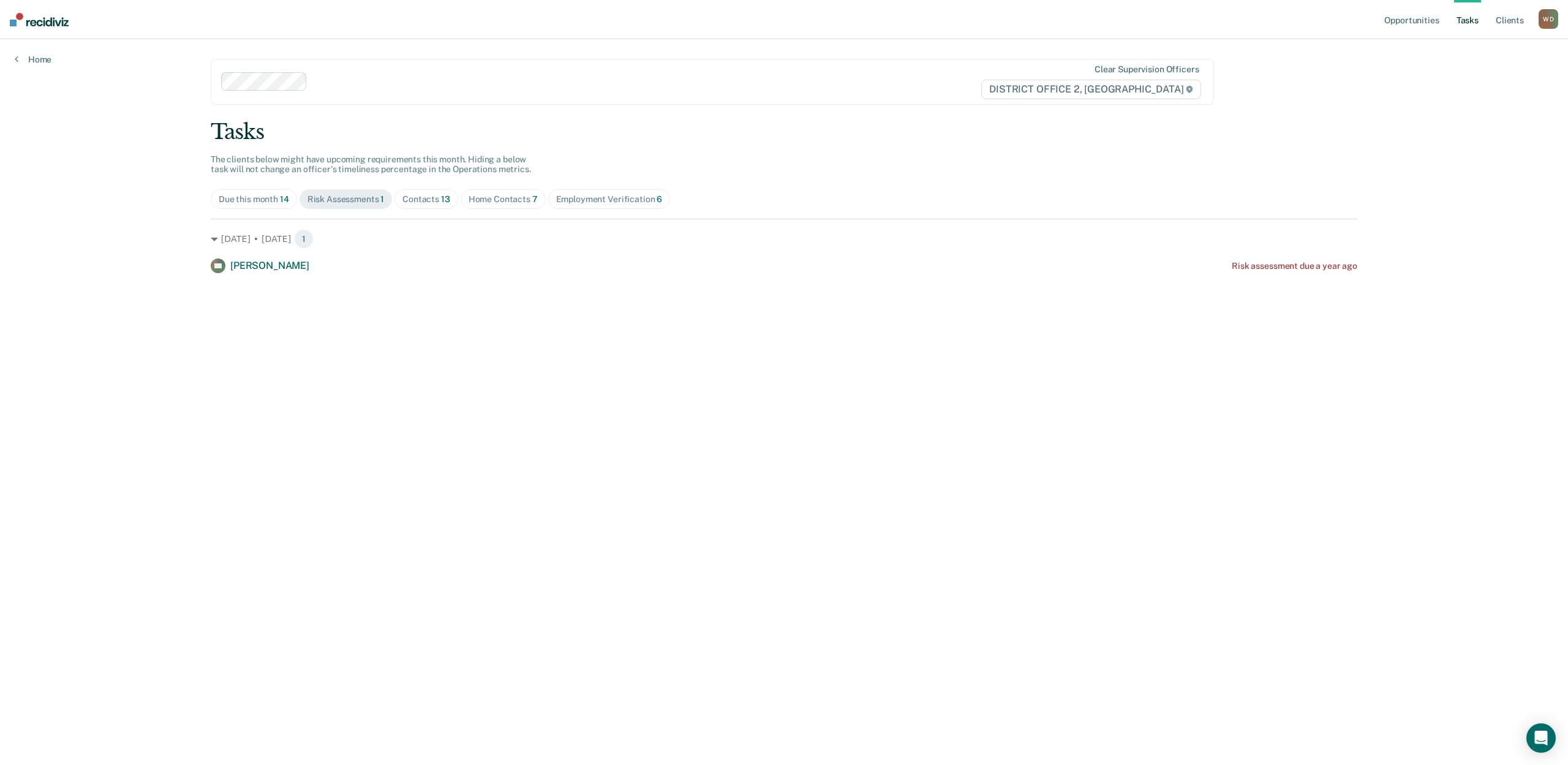
click at [116, 351] on div "Opportunities Tasks Client s [PERSON_NAME] [PERSON_NAME] Profile How it works L…" at bounding box center [784, 382] width 1568 height 765
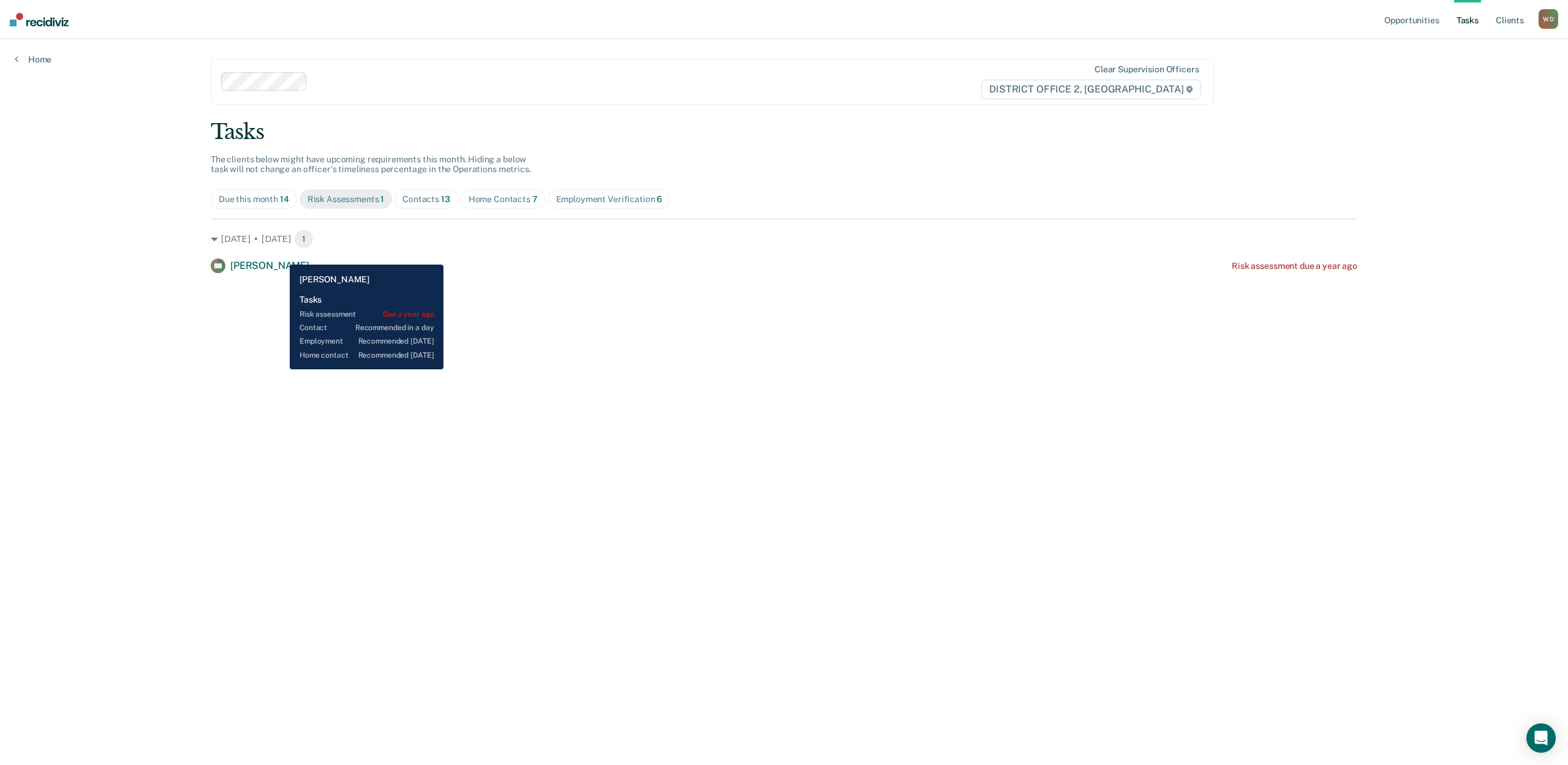
click at [280, 260] on span "[PERSON_NAME]" at bounding box center [270, 265] width 79 height 12
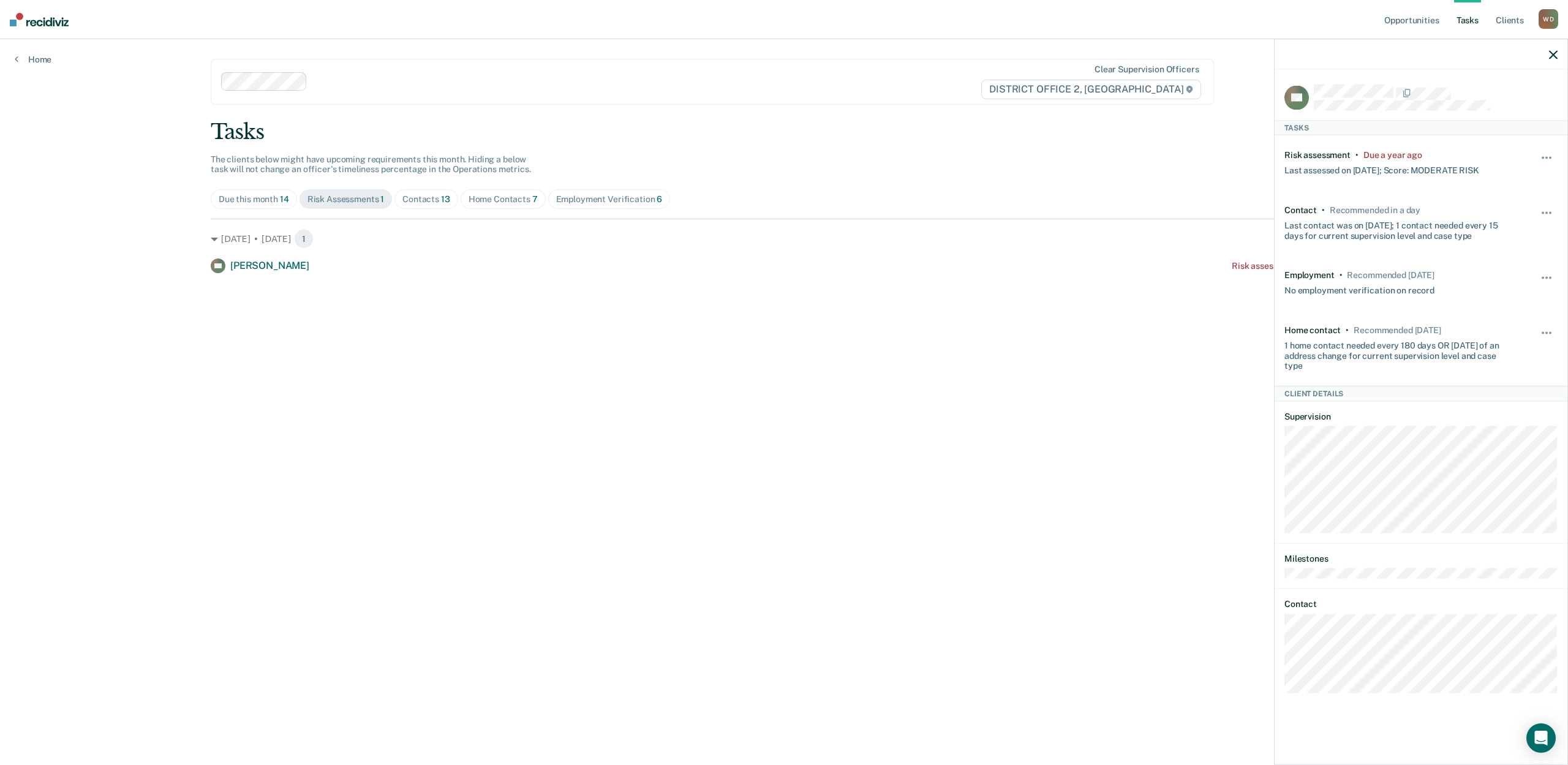
click at [26, 21] on img at bounding box center [40, 19] width 59 height 13
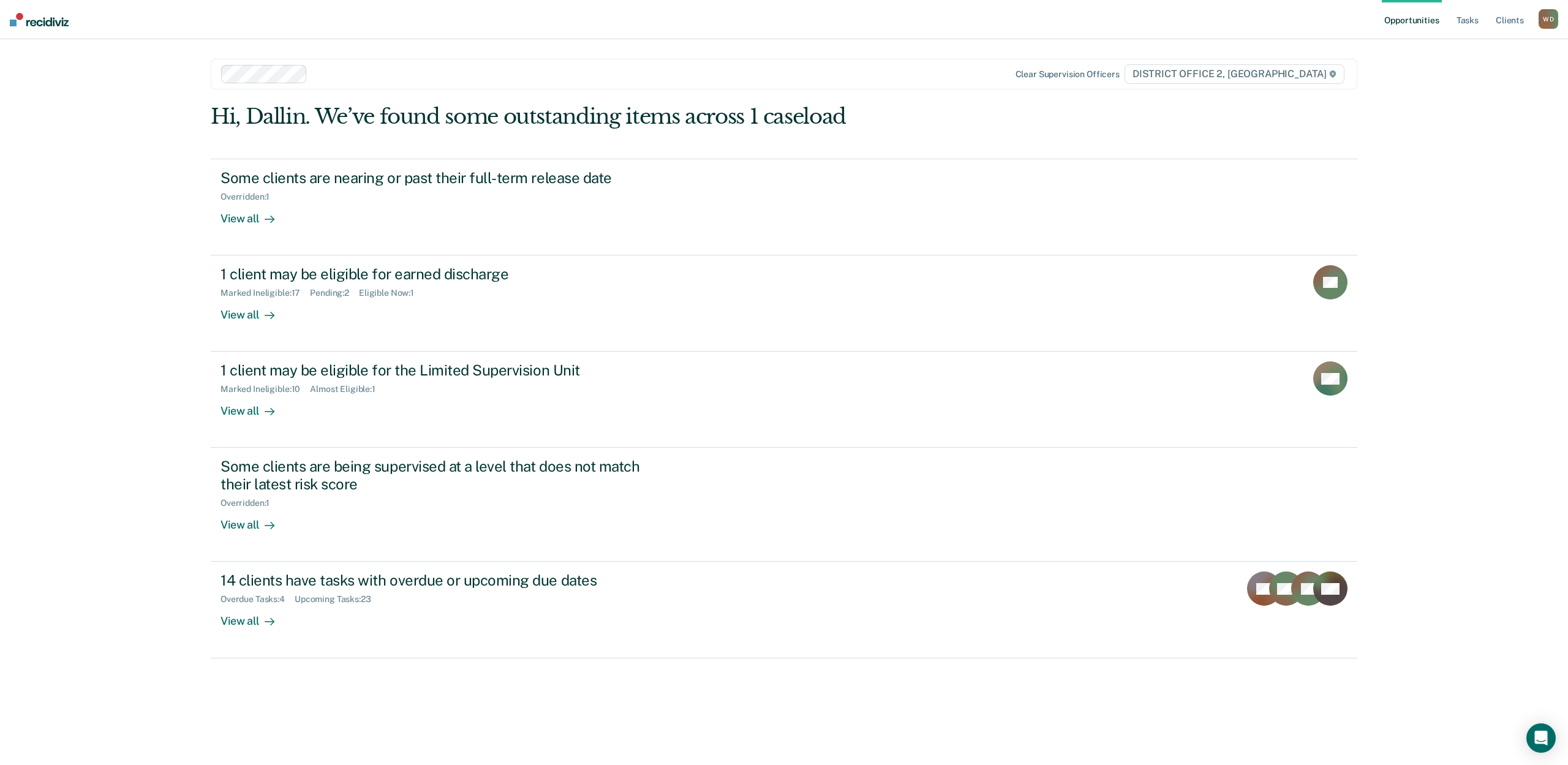
click at [110, 503] on div "Opportunities Tasks Client s [PERSON_NAME] [PERSON_NAME] Profile How it works L…" at bounding box center [784, 382] width 1568 height 765
click at [149, 292] on div "Opportunities Tasks Client s [PERSON_NAME] [PERSON_NAME] Profile How it works L…" at bounding box center [784, 382] width 1568 height 765
click at [141, 302] on div "Opportunities Tasks Client s [PERSON_NAME] [PERSON_NAME] Profile How it works L…" at bounding box center [784, 382] width 1568 height 765
click at [139, 356] on div "Opportunities Tasks Client s [PERSON_NAME] [PERSON_NAME] Profile How it works L…" at bounding box center [784, 382] width 1568 height 765
